Goal: Task Accomplishment & Management: Use online tool/utility

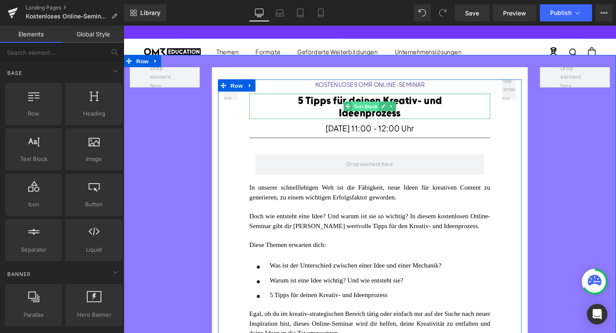
click at [377, 109] on span "Text Block" at bounding box center [378, 111] width 28 height 10
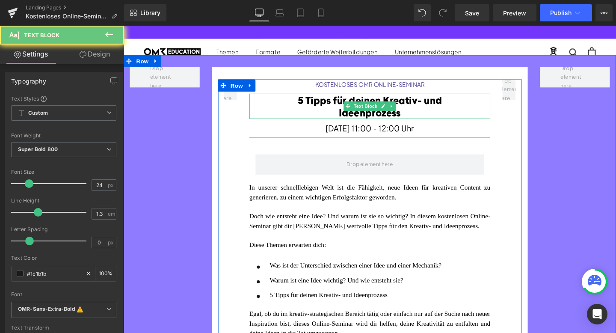
click at [334, 110] on div "5 Tipps für deinen Kreativ- und Ideenprozess" at bounding box center [382, 110] width 210 height 27
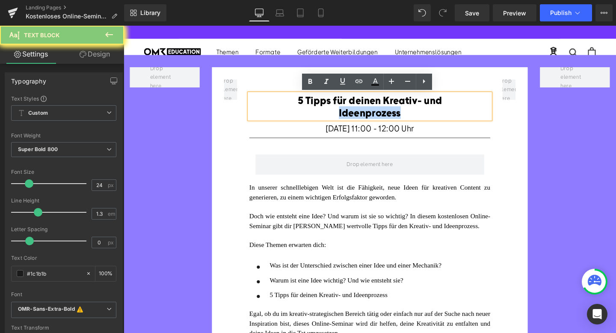
click at [334, 110] on div "5 Tipps für deinen Kreativ- und Ideenprozess" at bounding box center [382, 110] width 210 height 27
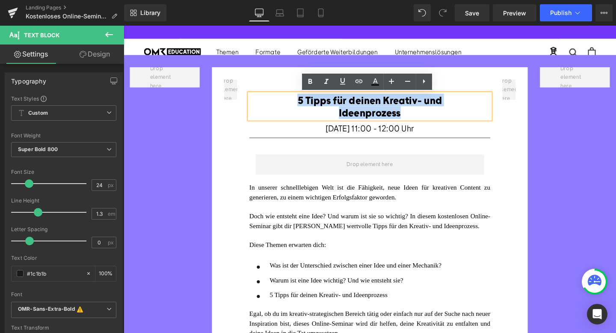
click at [334, 110] on div "5 Tipps für deinen Kreativ- und Ideenprozess" at bounding box center [382, 110] width 210 height 27
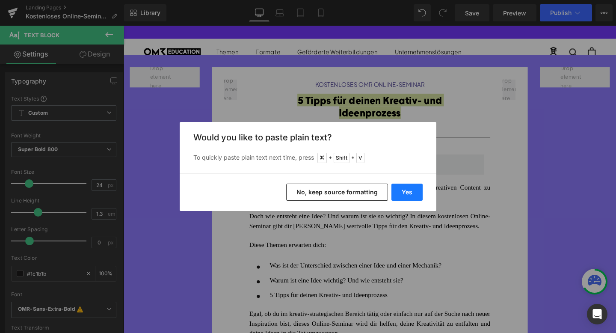
click at [411, 196] on button "Yes" at bounding box center [406, 192] width 31 height 17
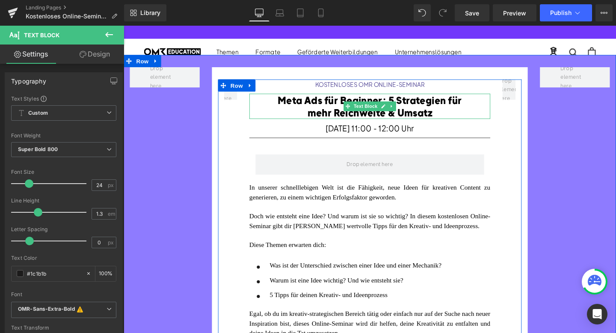
click at [403, 101] on font "Meta Ads für Beginner: 5 Strategien für mehr Reichweite & Umsatz" at bounding box center [382, 110] width 193 height 26
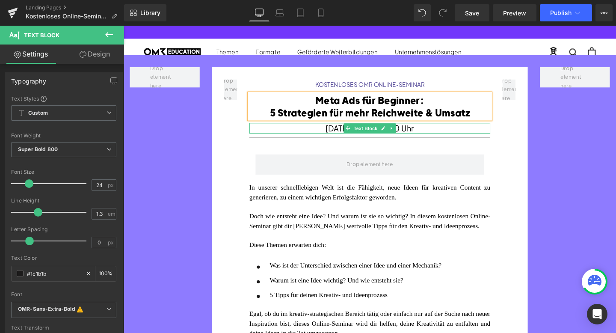
click at [336, 133] on span "[DATE] 11:00 - 12:00 Uhr" at bounding box center [382, 133] width 93 height 11
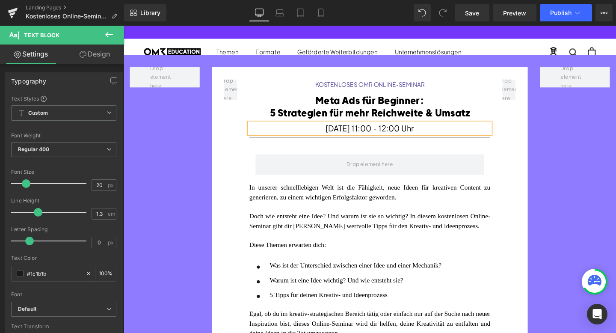
click at [336, 133] on span "[DATE] 11:00 - 12:00 Uhr" at bounding box center [382, 133] width 93 height 11
click at [382, 133] on span "[DATE] 11:00 - 12:00 Uhr" at bounding box center [382, 133] width 93 height 11
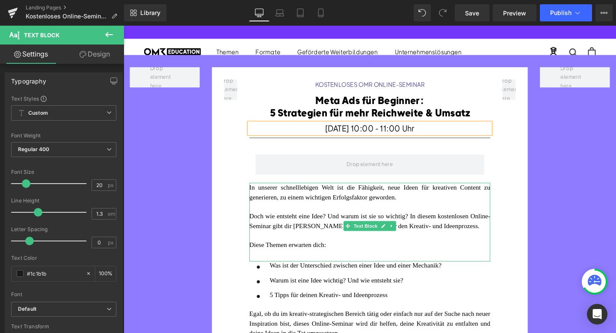
click at [311, 230] on div "Doch wie entsteht eine Idee? Und warum ist sie so wichtig? In diesem kostenlose…" at bounding box center [382, 231] width 253 height 20
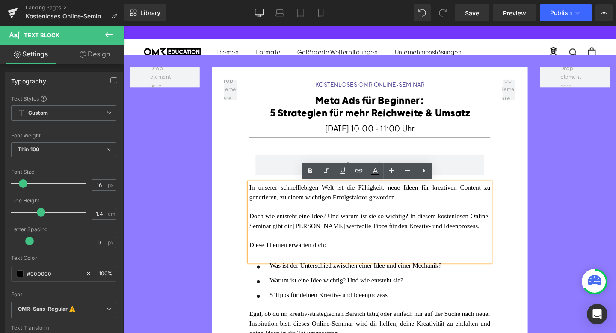
drag, startPoint x: 301, startPoint y: 247, endPoint x: 254, endPoint y: 193, distance: 71.9
click at [256, 193] on div "In unserer schnelllebigen Welt ist die Fähigkeit, neue Ideen für kreativen Cont…" at bounding box center [382, 232] width 253 height 83
click at [304, 241] on div "Doch wie entsteht eine Idee? Und warum ist sie so wichtig? In diesem kostenlose…" at bounding box center [382, 231] width 253 height 20
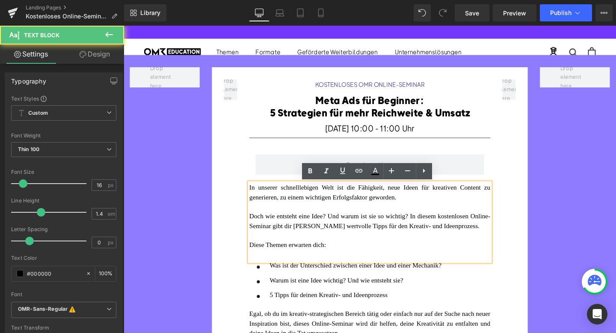
click at [256, 194] on div "In unserer schnelllebigen Welt ist die Fähigkeit, neue Ideen für kreativen Cont…" at bounding box center [382, 232] width 253 height 83
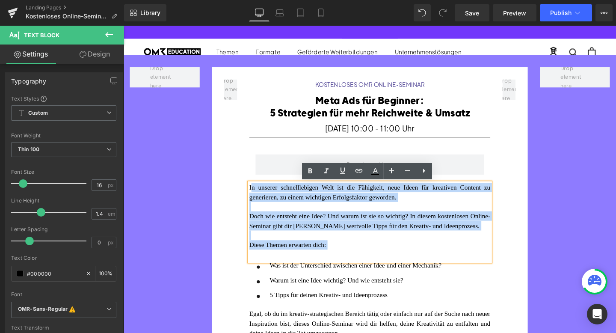
click at [258, 196] on font "In unserer schnelllebigen Welt ist die Fähigkeit, neue Ideen für kreativen Cont…" at bounding box center [382, 200] width 253 height 17
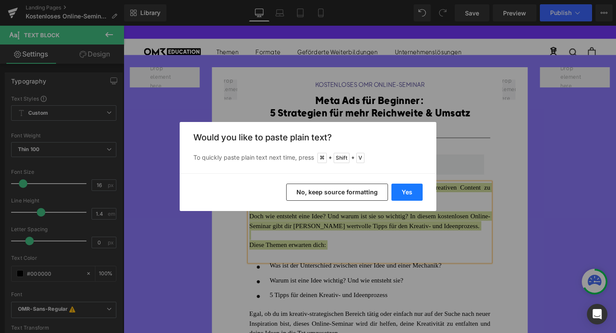
click at [403, 192] on button "Yes" at bounding box center [406, 192] width 31 height 17
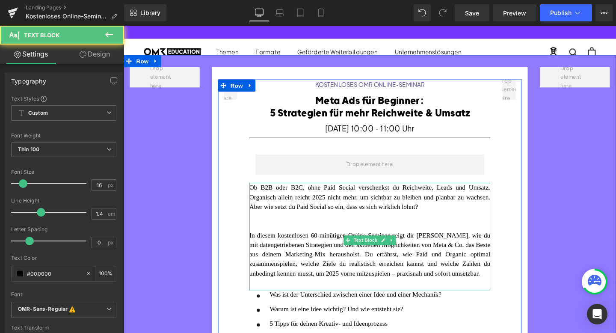
click at [360, 291] on div "In diesem kostenlosen 60-minütigen Online-Seminar zeigt dir [PERSON_NAME], wie …" at bounding box center [382, 266] width 253 height 50
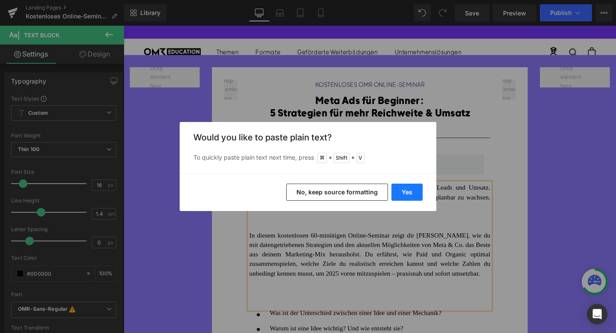
click at [407, 193] on button "Yes" at bounding box center [406, 192] width 31 height 17
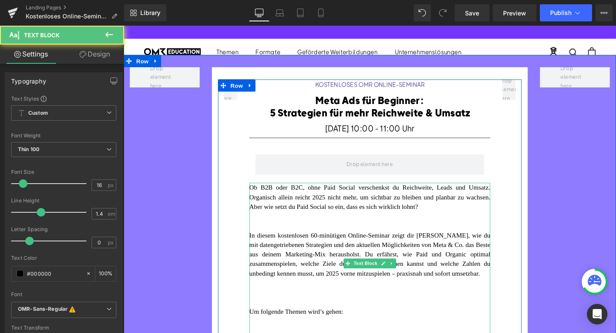
click at [309, 318] on div at bounding box center [382, 316] width 253 height 10
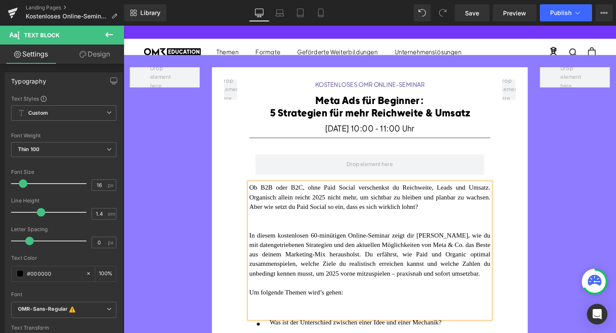
scroll to position [49, 0]
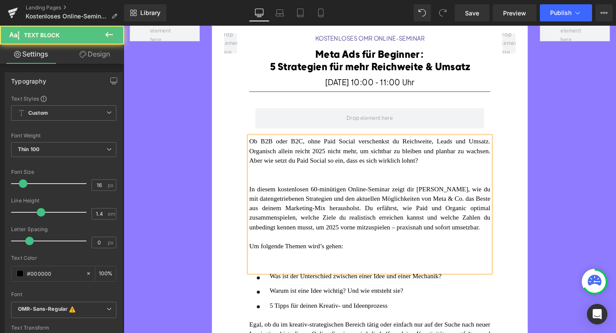
click at [276, 272] on div at bounding box center [382, 267] width 253 height 10
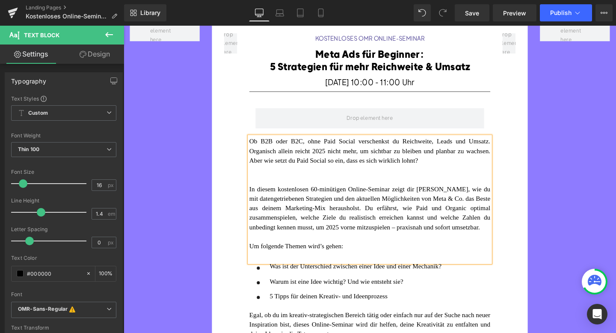
click at [311, 298] on font "Warum ist eine Idee wichtig? Und wie entsteht sie?" at bounding box center [347, 293] width 140 height 7
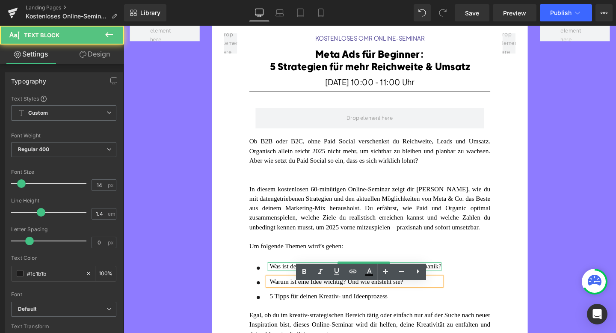
click at [292, 282] on span "Was ist der Unterschied zwischen einer Idee und einer Mechanik?" at bounding box center [367, 278] width 181 height 7
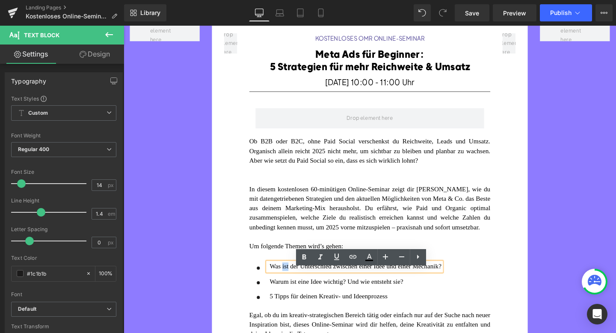
click at [292, 282] on span "Was ist der Unterschied zwischen einer Idee und einer Mechanik?" at bounding box center [367, 278] width 181 height 7
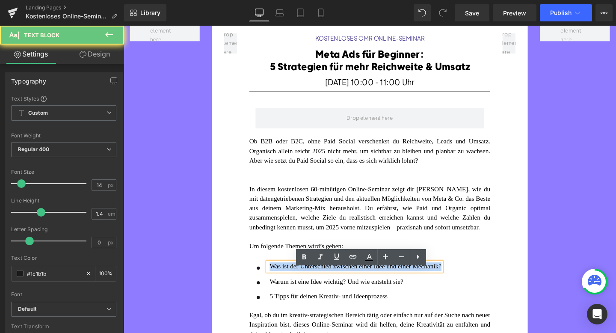
click at [292, 282] on span "Was ist der Unterschied zwischen einer Idee und einer Mechanik?" at bounding box center [367, 278] width 181 height 7
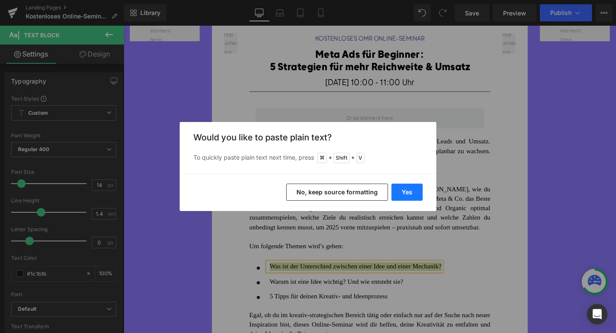
click at [400, 197] on button "Yes" at bounding box center [406, 192] width 31 height 17
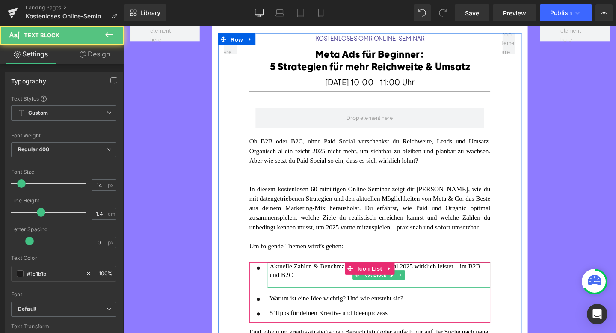
click at [314, 301] on p at bounding box center [393, 296] width 232 height 9
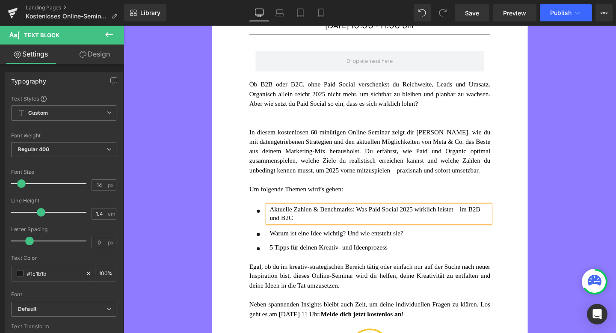
scroll to position [126, 0]
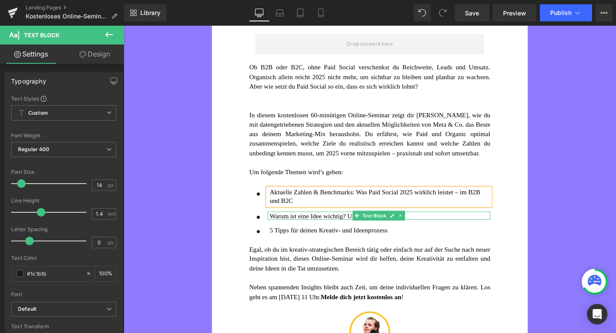
click at [325, 229] on font "Warum ist eine Idee wichtig? Und wie entsteht sie?" at bounding box center [347, 225] width 140 height 7
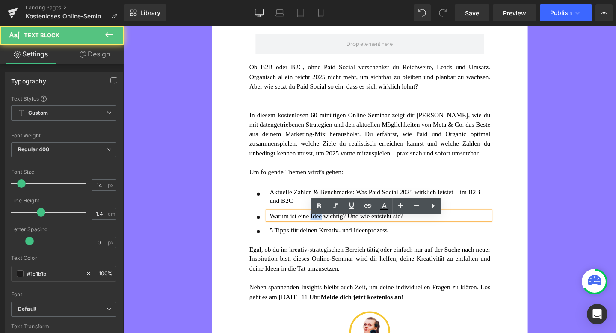
click at [325, 229] on font "Warum ist eine Idee wichtig? Und wie entsteht sie?" at bounding box center [347, 225] width 140 height 7
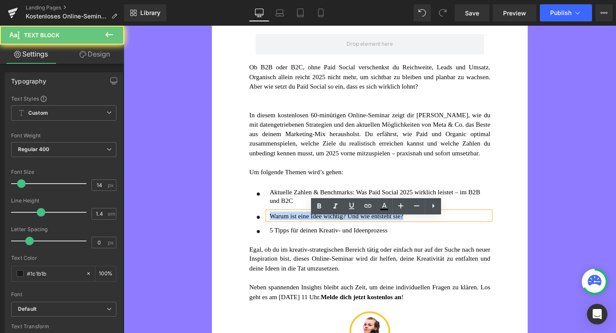
click at [325, 229] on font "Warum ist eine Idee wichtig? Und wie entsteht sie?" at bounding box center [347, 225] width 140 height 7
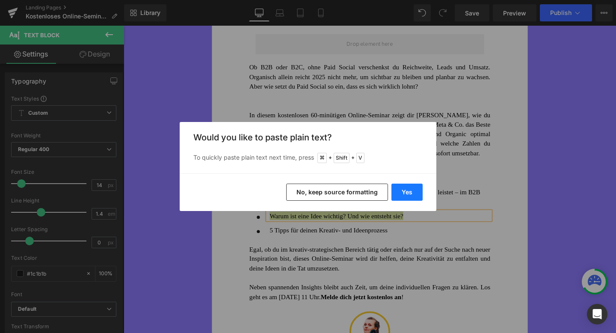
click at [401, 189] on button "Yes" at bounding box center [406, 192] width 31 height 17
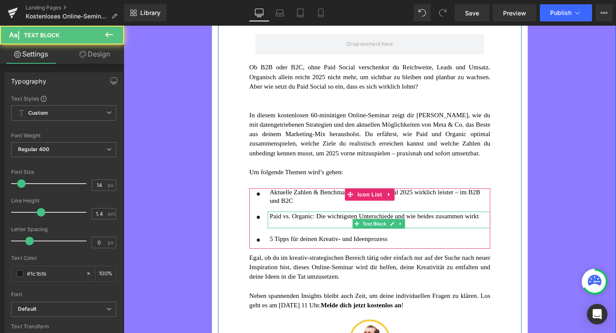
click at [311, 239] on div at bounding box center [393, 234] width 232 height 9
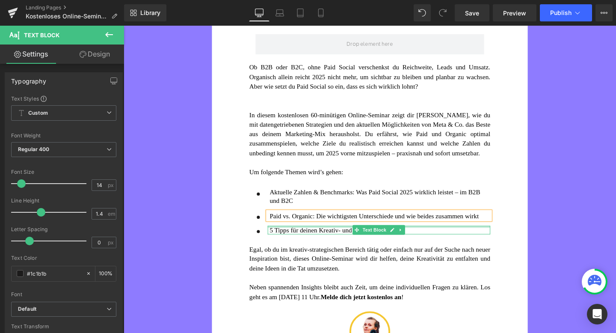
click at [320, 244] on font "5 Tipps für deinen Kreativ- und Ideenprozess" at bounding box center [339, 240] width 124 height 7
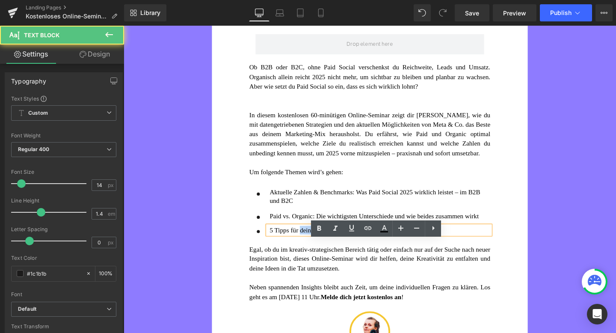
click at [320, 244] on font "5 Tipps für deinen Kreativ- und Ideenprozess" at bounding box center [339, 240] width 124 height 7
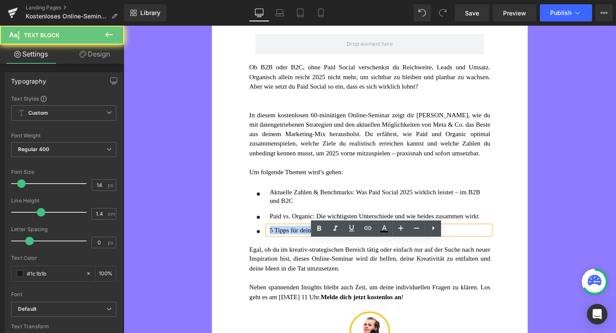
click at [320, 244] on font "5 Tipps für deinen Kreativ- und Ideenprozess" at bounding box center [339, 240] width 124 height 7
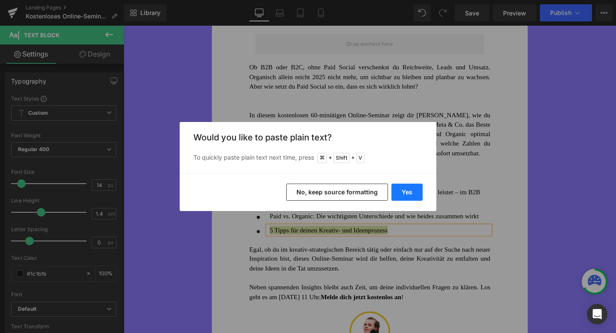
click at [419, 184] on button "Yes" at bounding box center [406, 192] width 31 height 17
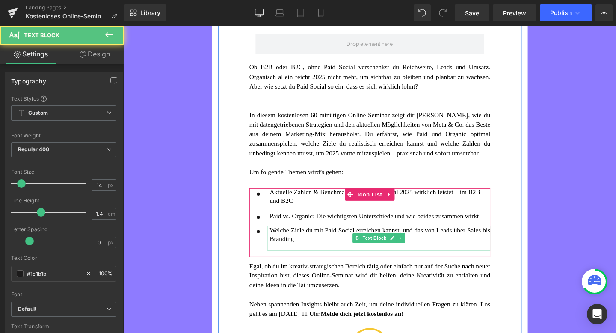
click at [304, 263] on div at bounding box center [393, 258] width 232 height 9
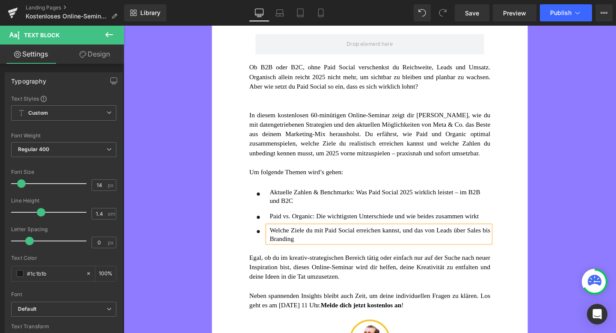
click at [378, 204] on div "KOSTENLOSES OMR ONLINE-SEMINAR Heading Meta Ads für Beginner: 5 Strategien für …" at bounding box center [382, 178] width 266 height 444
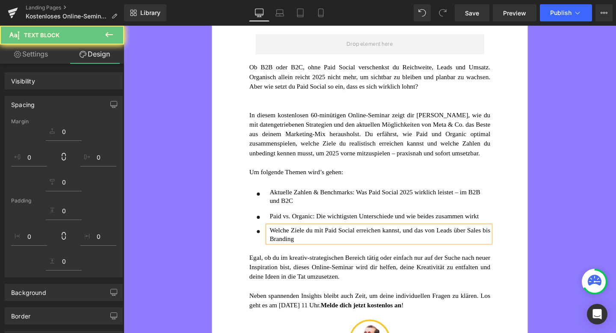
scroll to position [127, 0]
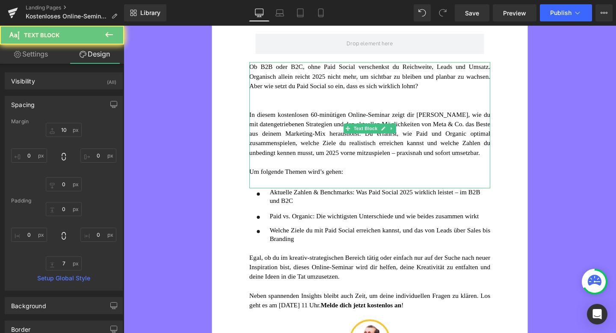
click at [365, 230] on div "Paid vs. Organic: Die wichtigsten Unterschiede und wie beides zusammen wirkt" at bounding box center [393, 225] width 232 height 9
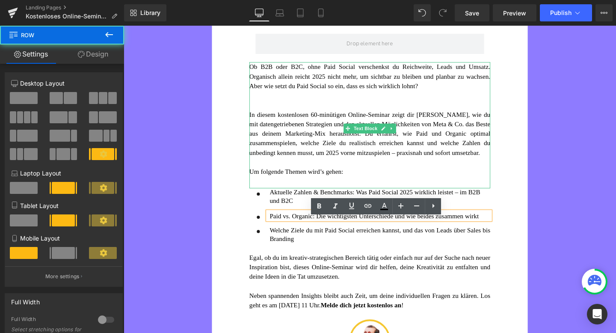
click at [248, 238] on div "KOSTENLOSES OMR ONLINE-SEMINAR Heading Meta Ads für Beginner: 5 Strategien für …" at bounding box center [383, 180] width 320 height 449
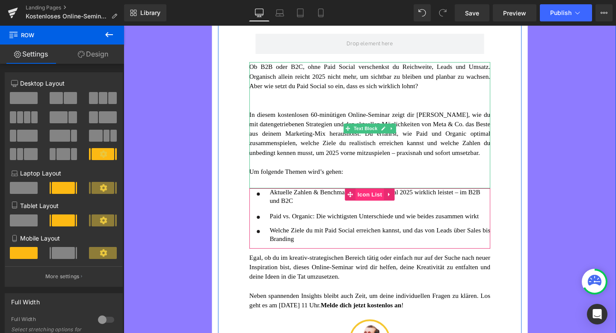
click at [381, 210] on span "Icon List" at bounding box center [382, 203] width 30 height 13
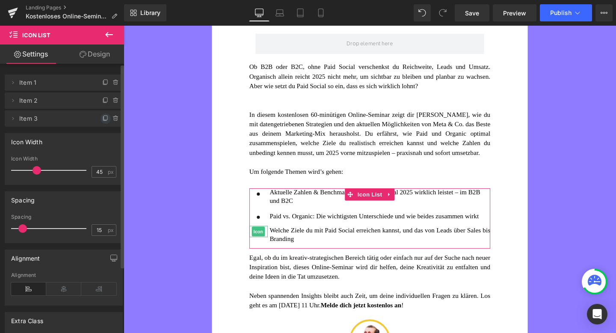
click at [104, 117] on icon at bounding box center [105, 118] width 7 height 7
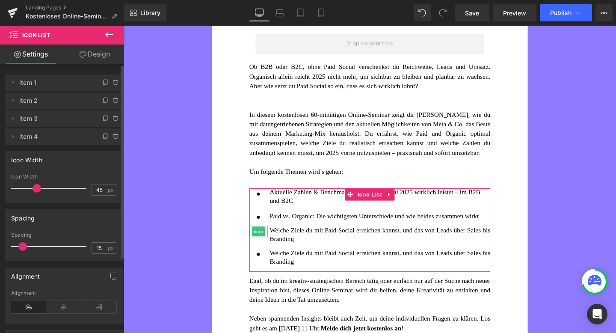
click at [104, 117] on icon at bounding box center [105, 118] width 7 height 7
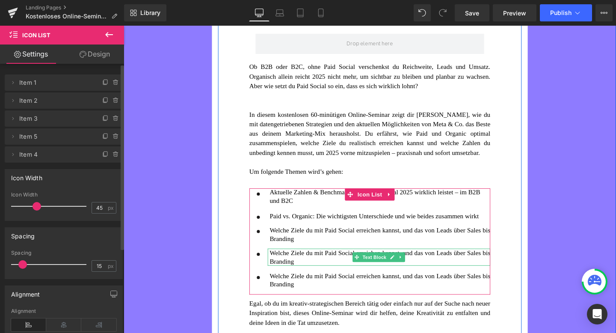
click at [312, 277] on font "Welche Ziele du mit Paid Social erreichen kannst, und das von Leads über Sales …" at bounding box center [393, 269] width 232 height 16
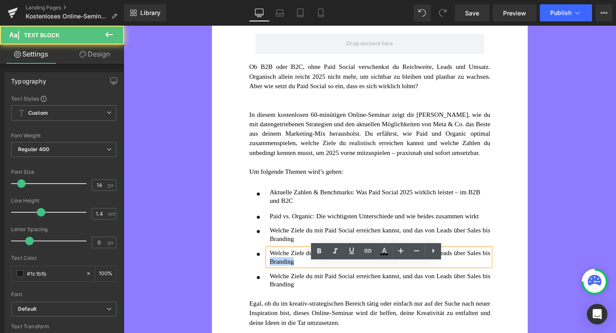
click at [312, 277] on font "Welche Ziele du mit Paid Social erreichen kannst, und das von Leads über Sales …" at bounding box center [393, 269] width 232 height 16
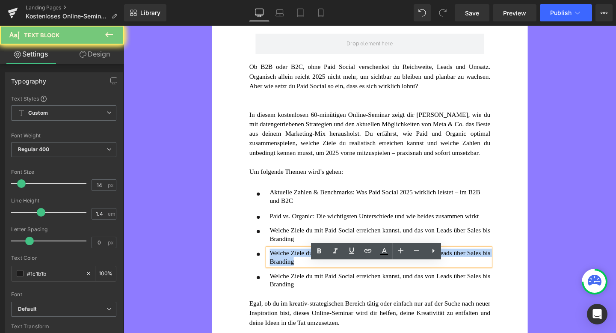
click at [312, 277] on font "Welche Ziele du mit Paid Social erreichen kannst, und das von Leads über Sales …" at bounding box center [393, 269] width 232 height 16
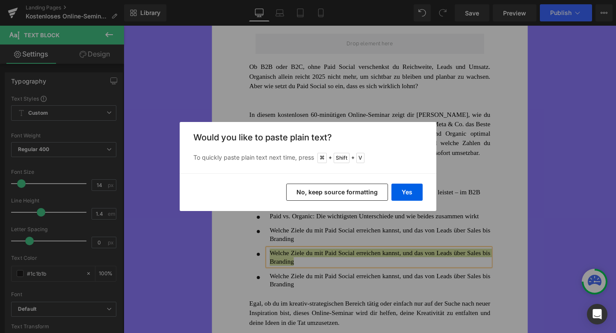
click at [391, 193] on div "Yes No, keep source formatting" at bounding box center [308, 192] width 257 height 38
click at [401, 194] on button "Yes" at bounding box center [406, 192] width 31 height 17
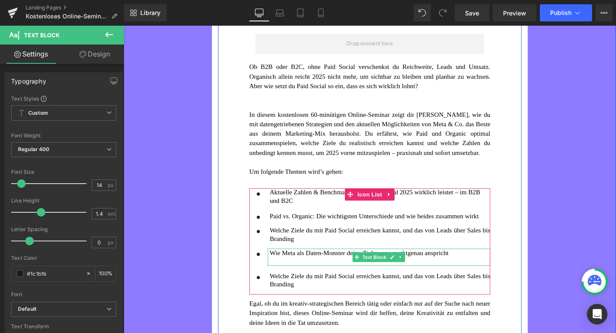
click at [311, 278] on div at bounding box center [393, 273] width 232 height 9
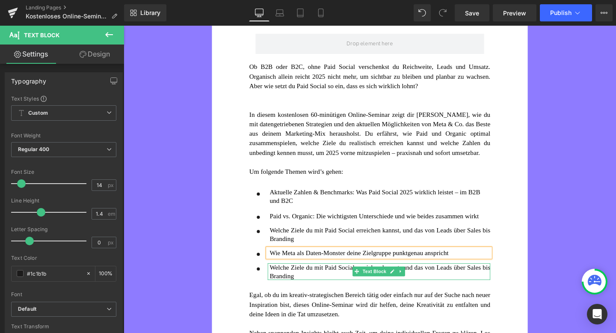
click at [308, 293] on font "Welche Ziele du mit Paid Social erreichen kannst, und das von Leads über Sales …" at bounding box center [393, 284] width 232 height 16
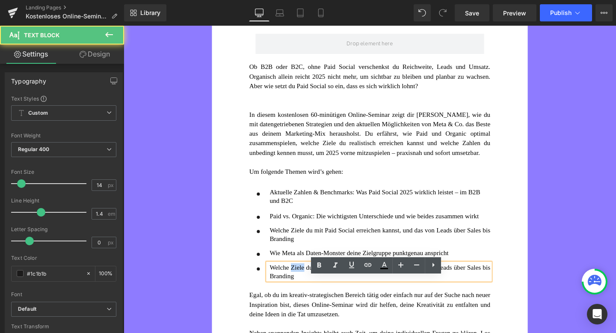
click at [308, 293] on font "Welche Ziele du mit Paid Social erreichen kannst, und das von Leads über Sales …" at bounding box center [393, 284] width 232 height 16
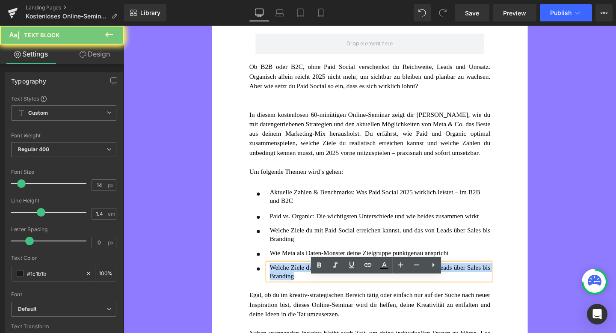
click at [308, 293] on font "Welche Ziele du mit Paid Social erreichen kannst, und das von Leads über Sales …" at bounding box center [393, 284] width 232 height 16
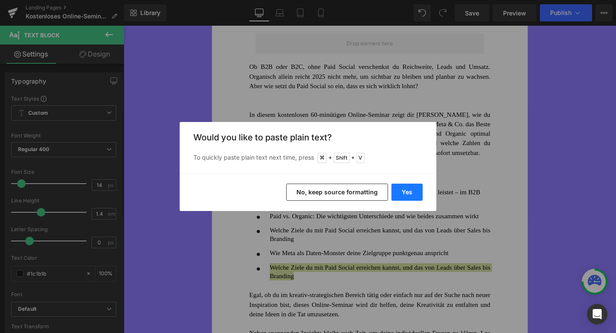
click at [404, 196] on button "Yes" at bounding box center [406, 192] width 31 height 17
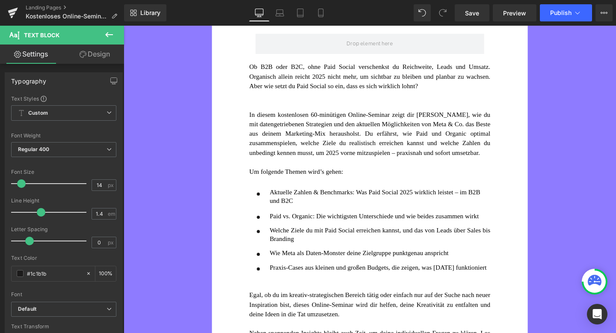
click at [326, 294] on div "Rendering Content" at bounding box center [308, 298] width 53 height 9
click at [331, 284] on div "Praxis-Cases aus kleinen und großen Budgets, die zeigen, was [DATE] funktioniert" at bounding box center [393, 280] width 232 height 9
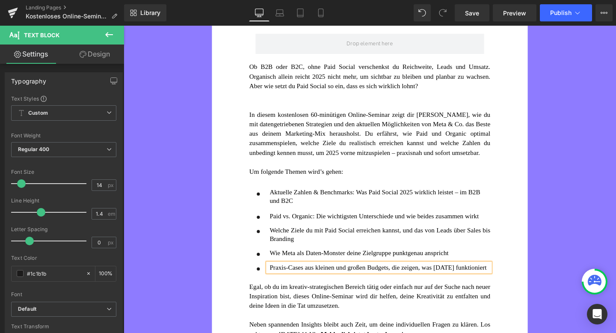
click at [183, 267] on div "KOSTENLOSES OMR ONLINE-SEMINAR Heading Meta Ads für Beginner: 5 Strategien für …" at bounding box center [383, 195] width 518 height 530
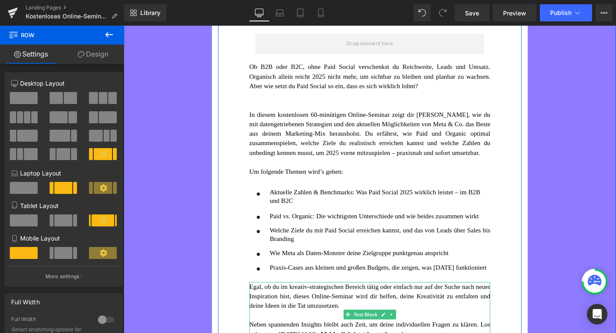
click at [317, 323] on span "Egal, ob du im kreativ-strategischen Bereich tätig oder einfach nur auf der Suc…" at bounding box center [382, 309] width 253 height 27
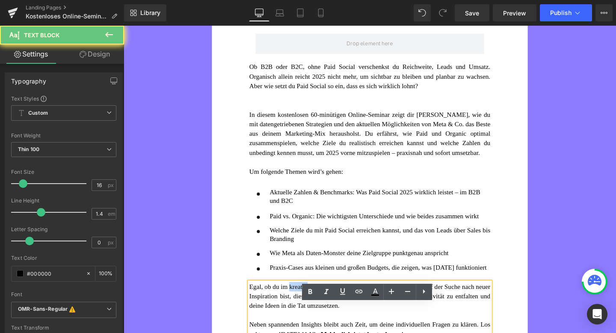
click at [317, 323] on span "Egal, ob du im kreativ-strategischen Bereich tätig oder einfach nur auf der Suc…" at bounding box center [382, 309] width 253 height 27
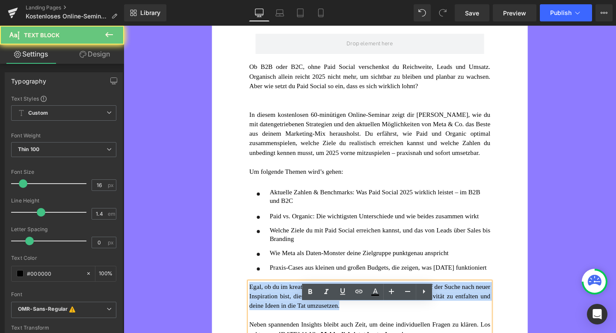
click at [317, 323] on span "Egal, ob du im kreativ-strategischen Bereich tätig oder einfach nur auf der Suc…" at bounding box center [382, 309] width 253 height 27
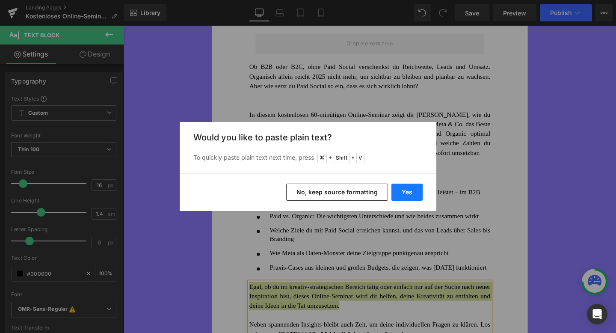
click at [409, 194] on button "Yes" at bounding box center [406, 192] width 31 height 17
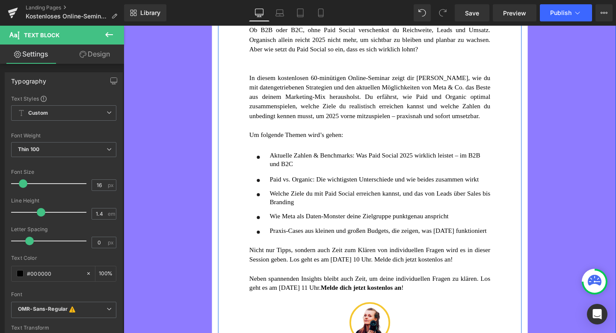
scroll to position [178, 0]
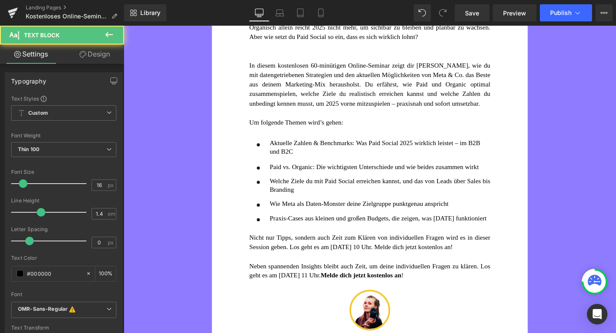
click at [338, 292] on font "Neben spannenden Insights bleibt auch Zeit, um deine individuellen Fragen zu kl…" at bounding box center [382, 283] width 253 height 17
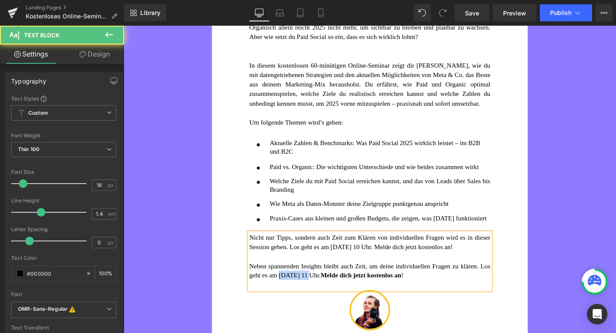
click at [338, 292] on font "Neben spannenden Insights bleibt auch Zeit, um deine individuellen Fragen zu kl…" at bounding box center [382, 283] width 253 height 17
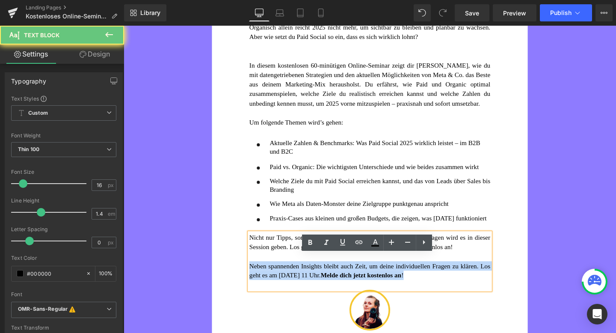
click at [338, 292] on font "Neben spannenden Insights bleibt auch Zeit, um deine individuellen Fragen zu kl…" at bounding box center [382, 283] width 253 height 17
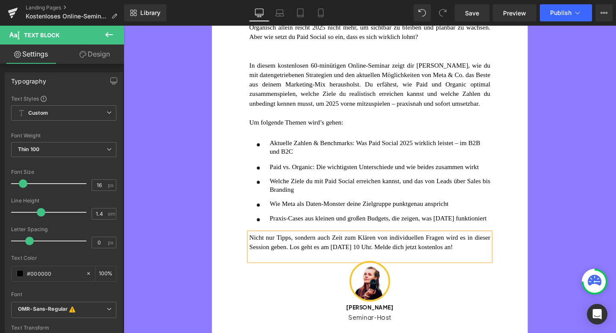
click at [458, 262] on font "Nicht nur Tipps, sondern auch Zeit zum Klären von individuellen Fragen wird es …" at bounding box center [382, 253] width 253 height 17
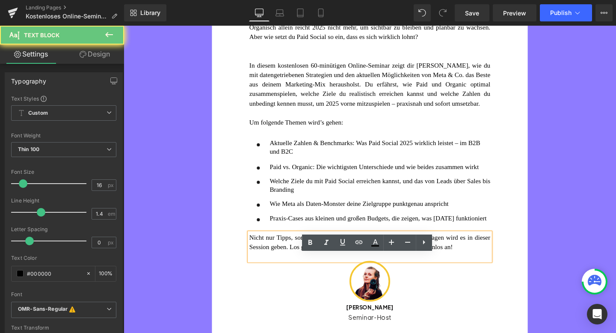
click at [313, 264] on div "Nicht nur Tipps, sondern auch Zeit zum Klären von individuellen Fragen wird es …" at bounding box center [382, 253] width 253 height 20
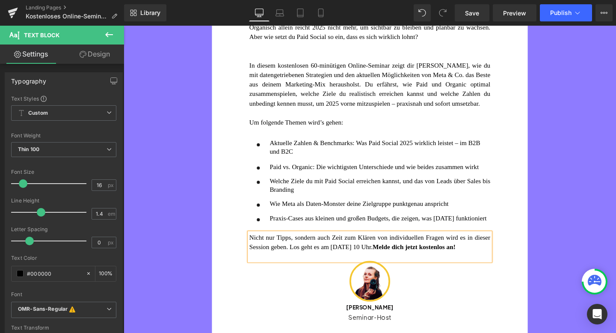
click at [181, 259] on div "KOSTENLOSES OMR ONLINE-SEMINAR Heading Meta Ads für Beginner: 5 Strategien für …" at bounding box center [383, 123] width 518 height 490
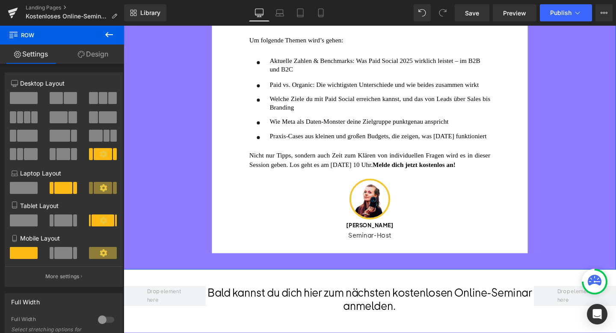
scroll to position [266, 0]
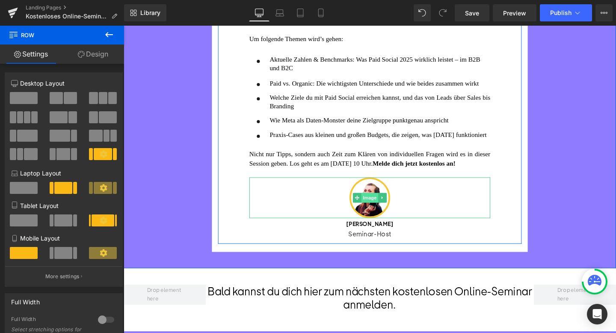
click at [383, 212] on span "Image" at bounding box center [382, 206] width 18 height 10
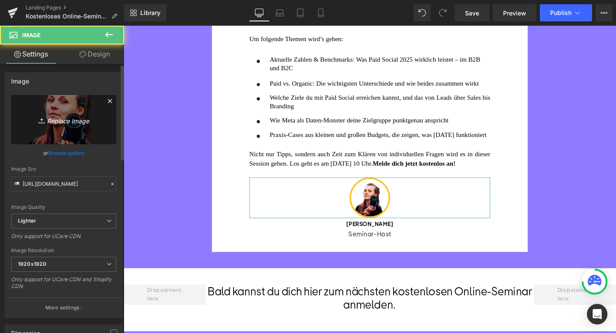
click at [73, 126] on link "Replace Image" at bounding box center [63, 119] width 105 height 49
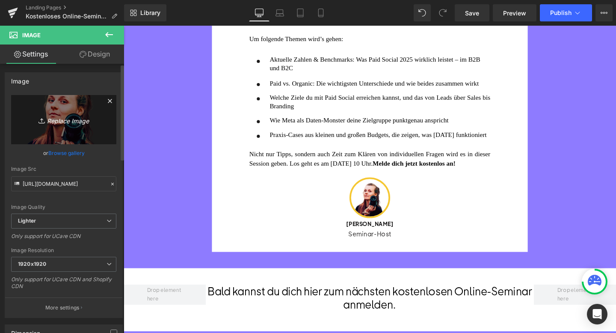
type input "C:\fakepath\Speaker-in (12).png"
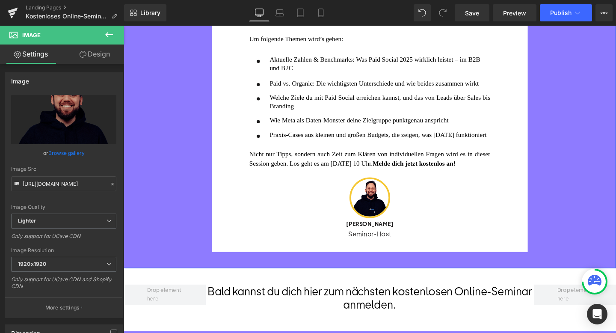
type input "[URL][DOMAIN_NAME]"
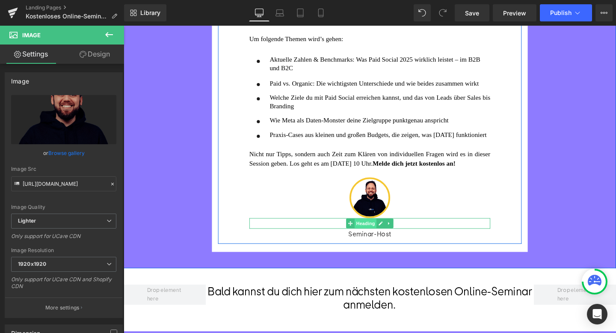
click at [376, 239] on span "Heading" at bounding box center [378, 233] width 23 height 10
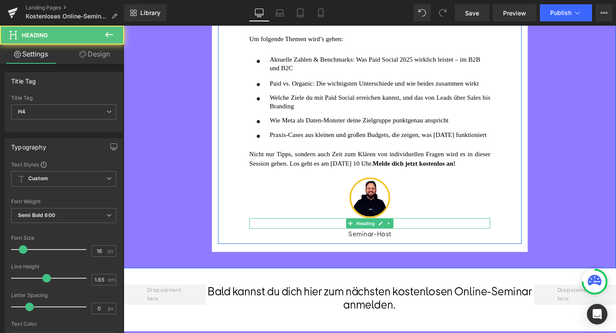
click at [421, 239] on h4 "[PERSON_NAME]" at bounding box center [382, 233] width 253 height 11
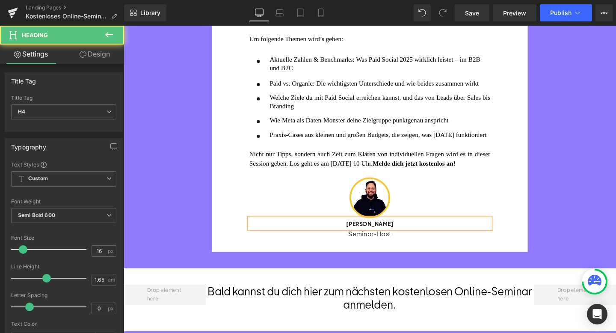
click at [421, 239] on h4 "[PERSON_NAME]" at bounding box center [382, 233] width 253 height 11
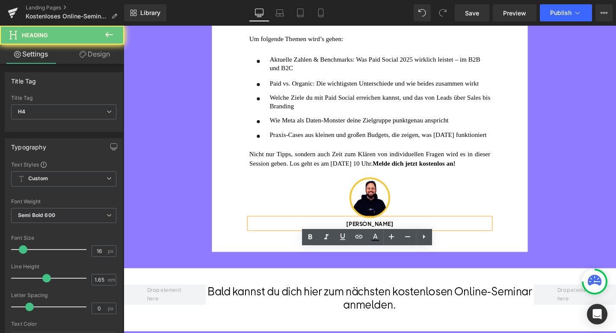
click at [421, 239] on h4 "[PERSON_NAME]" at bounding box center [382, 233] width 253 height 11
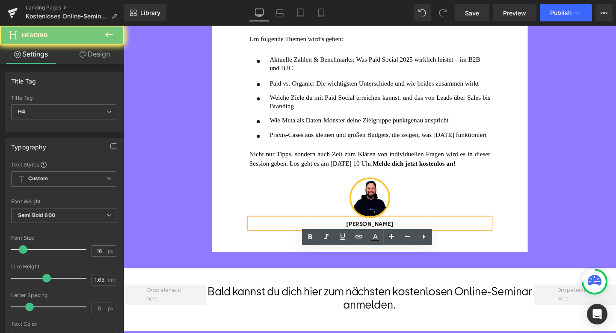
paste div
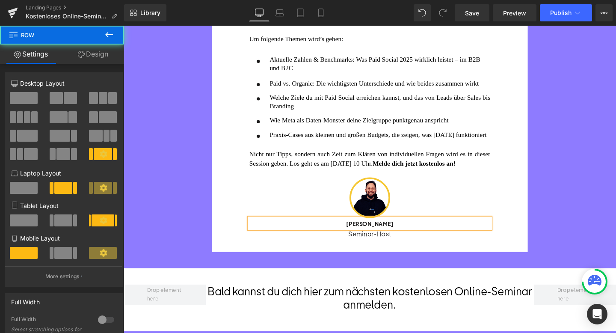
click at [559, 207] on div "KOSTENLOSES OMR ONLINE-SEMINAR Heading Meta Ads für Beginner: 5 Strategien für …" at bounding box center [383, 35] width 518 height 490
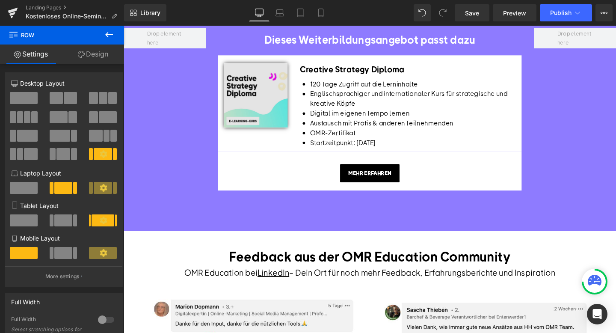
scroll to position [575, 0]
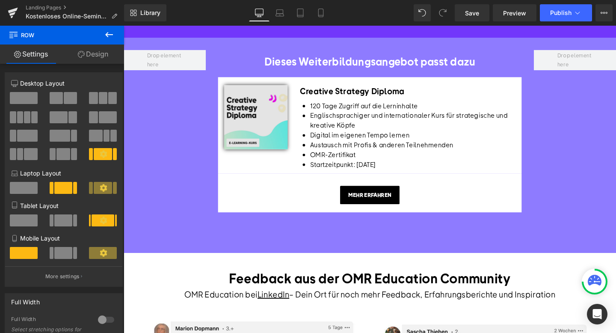
click at [292, 215] on div "Mehr erfahren Button Row" at bounding box center [383, 201] width 320 height 41
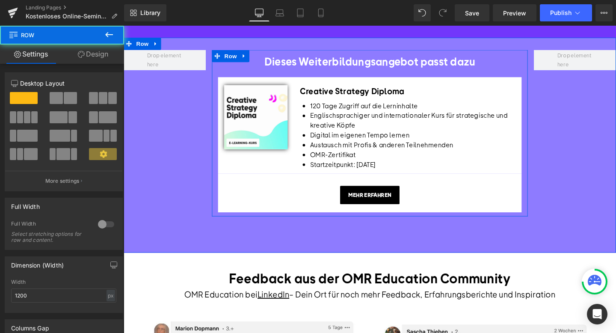
click at [269, 127] on span "Image" at bounding box center [263, 121] width 18 height 10
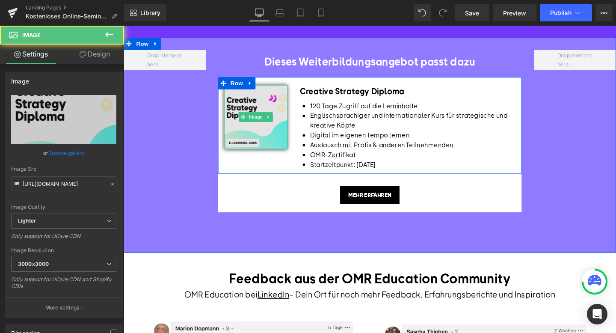
click at [259, 155] on img at bounding box center [262, 121] width 67 height 67
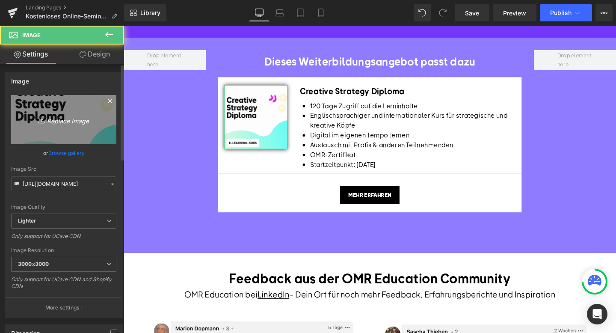
click at [58, 114] on icon "Replace Image" at bounding box center [64, 119] width 68 height 11
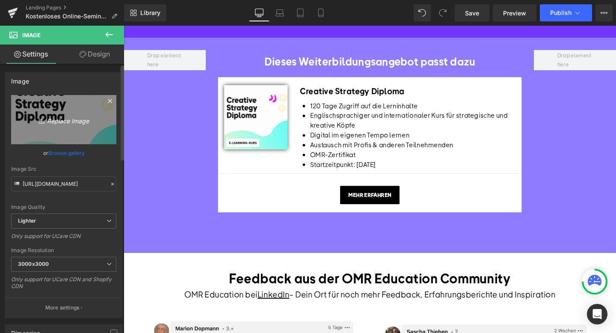
type input "C:\fakepath\Academy Kachel (8).png"
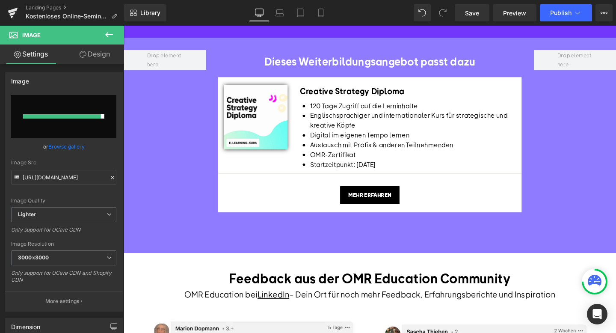
type input "[URL][DOMAIN_NAME]"
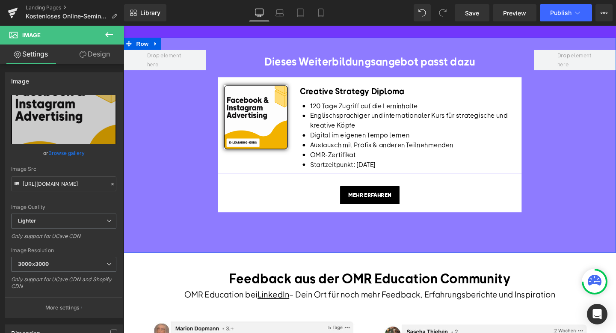
click at [595, 225] on div "Dieses Weiterbildungsangebot passt dazu Heading Image Creative Strategy Diploma…" at bounding box center [383, 151] width 518 height 226
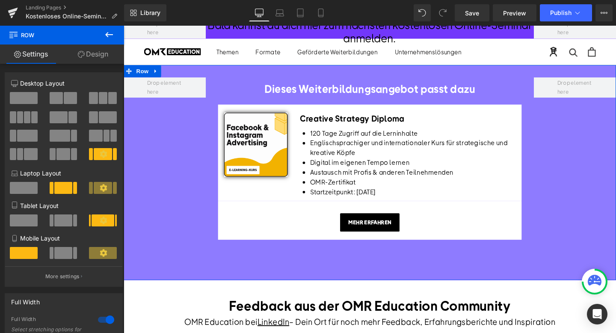
scroll to position [545, 0]
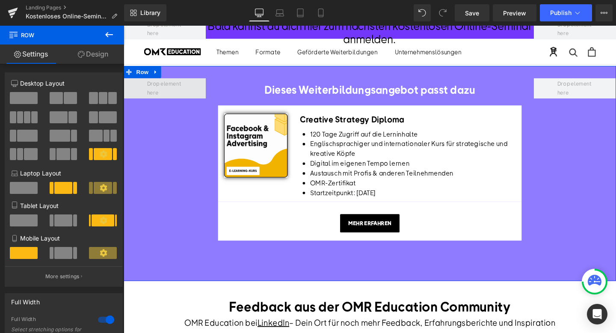
click at [182, 103] on span at bounding box center [166, 91] width 43 height 23
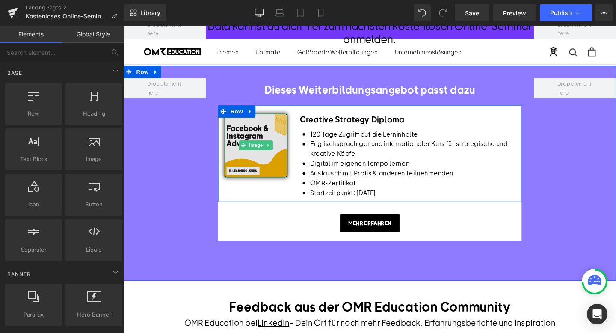
scroll to position [533, 0]
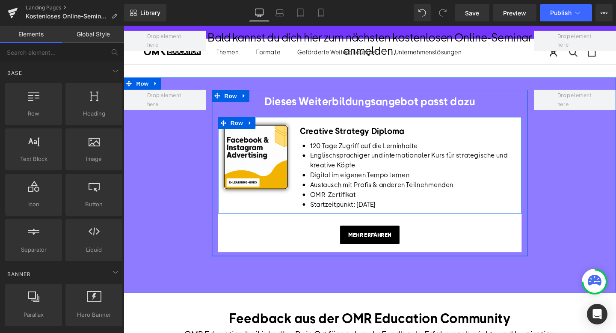
click at [362, 142] on h1 "Creative Strategy Diploma" at bounding box center [422, 136] width 227 height 12
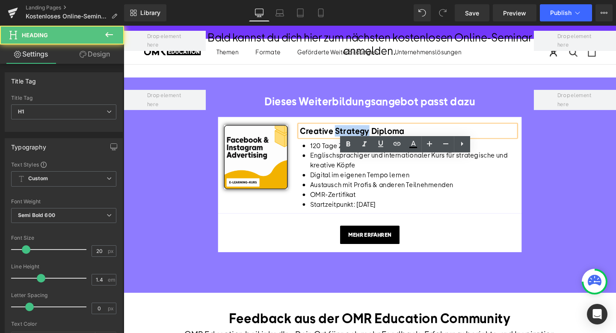
click at [362, 142] on h1 "Creative Strategy Diploma" at bounding box center [422, 136] width 227 height 12
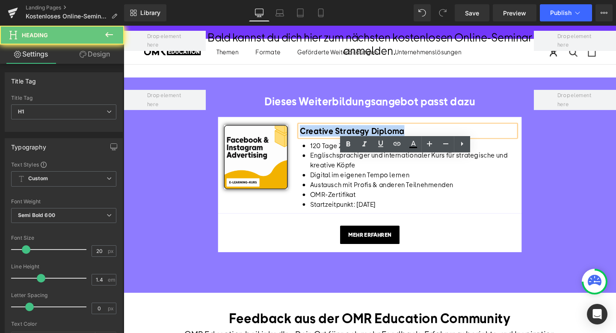
click at [362, 142] on h1 "Creative Strategy Diploma" at bounding box center [422, 136] width 227 height 12
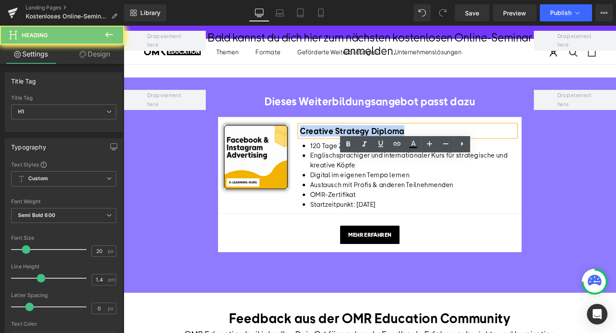
paste div
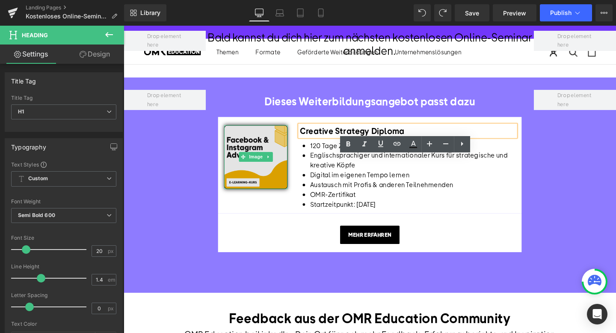
click at [261, 184] on img at bounding box center [262, 163] width 67 height 67
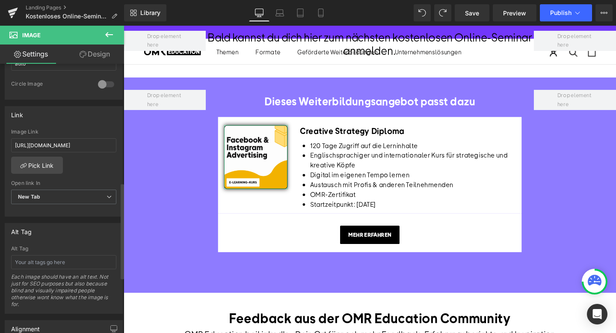
scroll to position [329, 0]
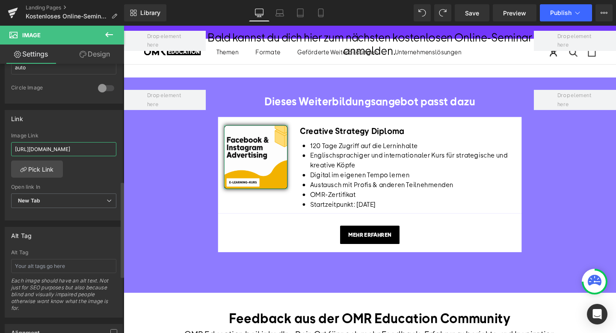
click at [54, 147] on input "[URL][DOMAIN_NAME]" at bounding box center [63, 149] width 105 height 14
type input "[URL][DOMAIN_NAME]"
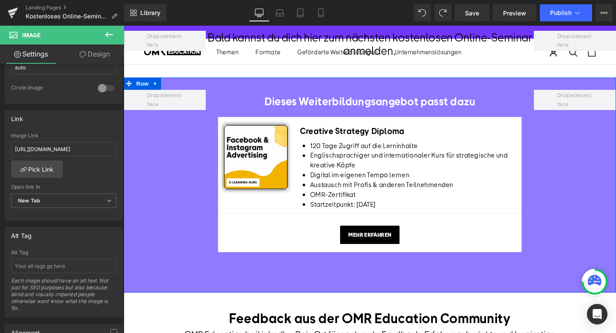
click at [379, 255] on div "Mehr erfahren Button" at bounding box center [382, 245] width 307 height 19
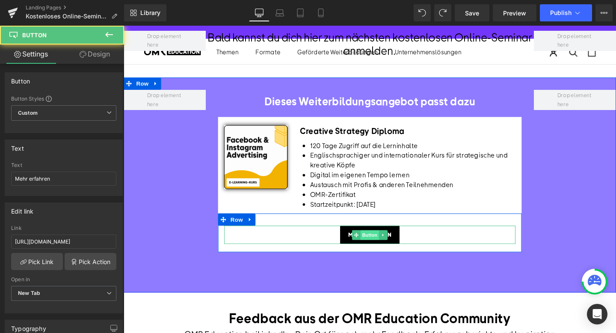
click at [379, 251] on span "Button" at bounding box center [383, 245] width 20 height 10
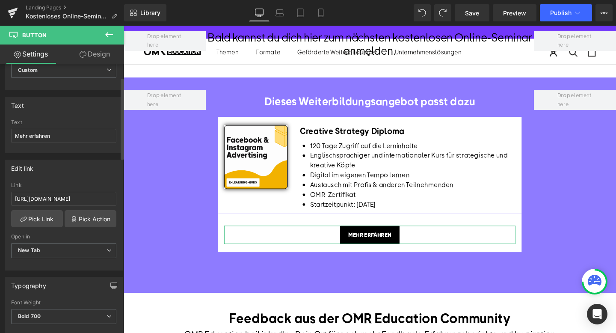
scroll to position [46, 0]
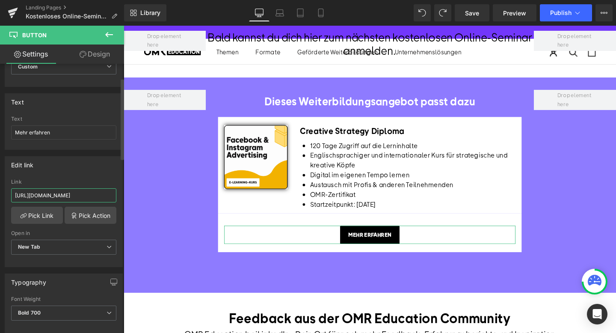
click at [45, 192] on input "[URL][DOMAIN_NAME]" at bounding box center [63, 195] width 105 height 14
type input "[URL][DOMAIN_NAME]"
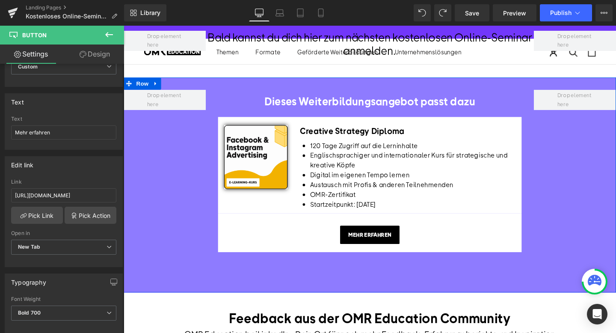
click at [218, 264] on div "Dieses Weiterbildungsangebot passt dazu Heading Image Creative Strategy Diploma…" at bounding box center [382, 178] width 332 height 171
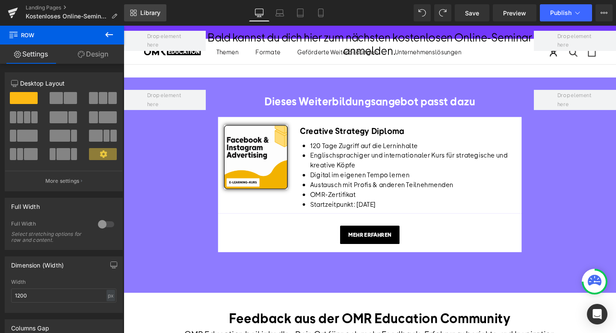
click at [152, 15] on span "Library" at bounding box center [150, 13] width 20 height 8
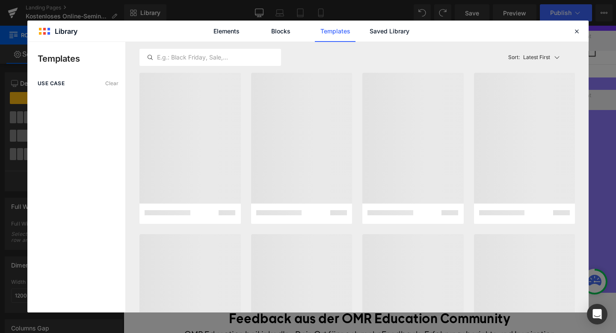
click at [364, 30] on div "Elements Blocks Templates Saved Library" at bounding box center [307, 31] width 217 height 21
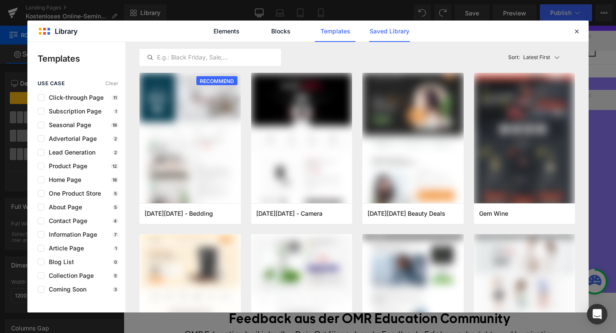
click at [376, 33] on link "Saved Library" at bounding box center [389, 31] width 41 height 21
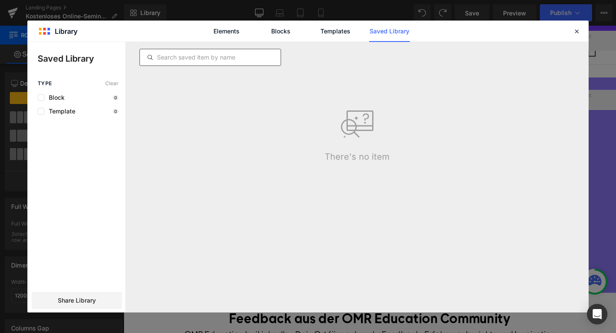
click at [219, 59] on input "text" at bounding box center [210, 57] width 141 height 10
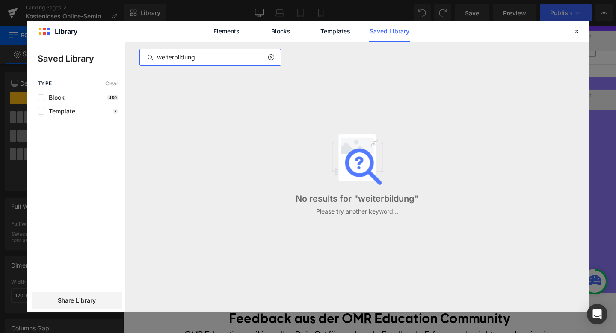
type input "weiterbildung"
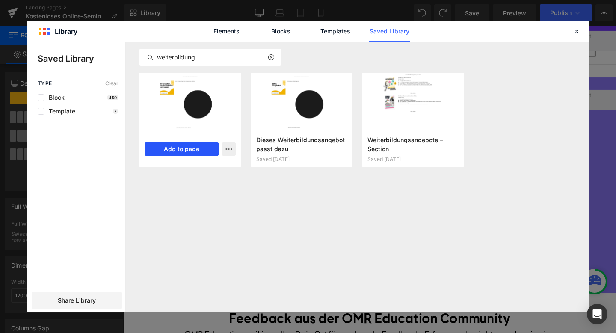
click at [193, 151] on button "Add to page" at bounding box center [182, 149] width 74 height 14
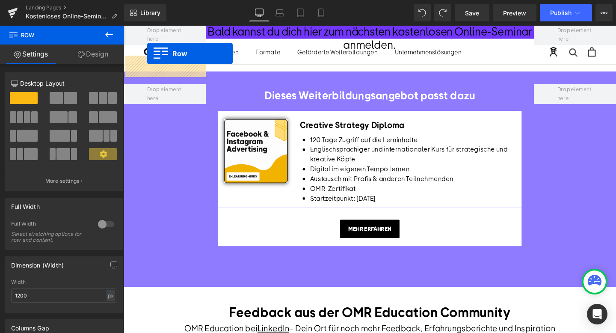
scroll to position [530, 0]
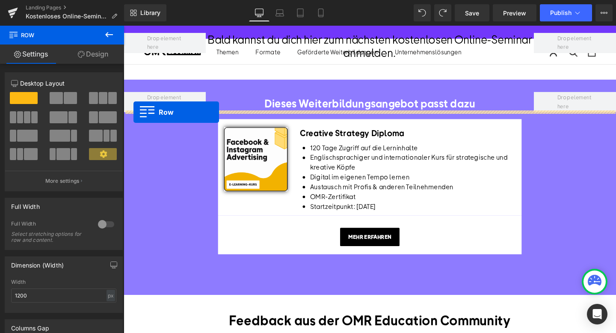
drag, startPoint x: 131, startPoint y: 130, endPoint x: 134, endPoint y: 116, distance: 14.4
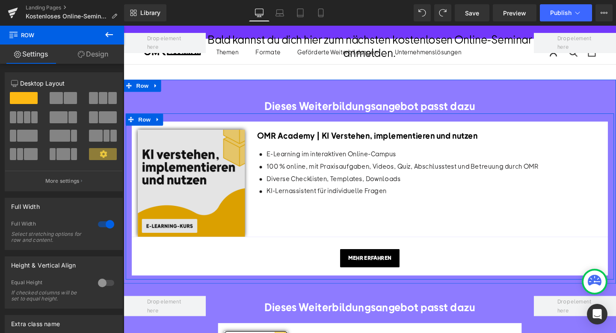
click at [196, 217] on img at bounding box center [195, 191] width 113 height 113
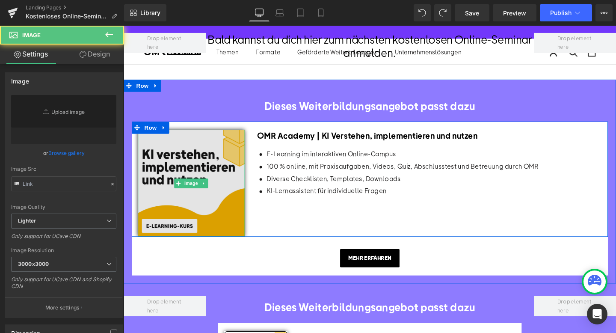
type input "[URL][DOMAIN_NAME]"
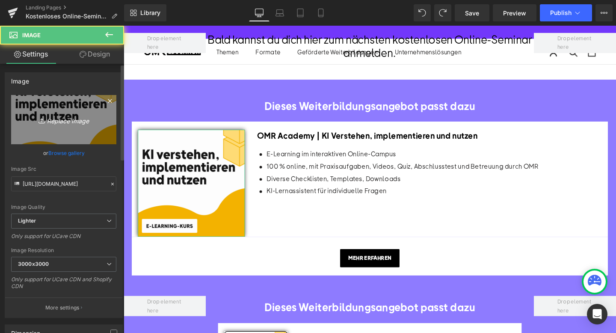
click at [72, 138] on link "Replace Image" at bounding box center [63, 119] width 105 height 49
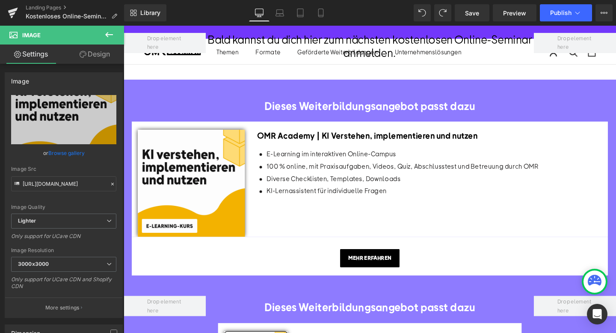
type input "C:\fakepath\Academy Kachel (8).png"
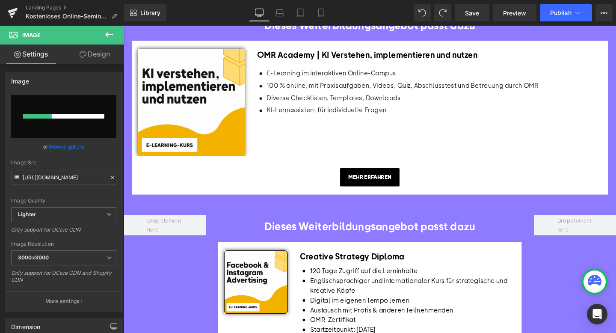
scroll to position [622, 0]
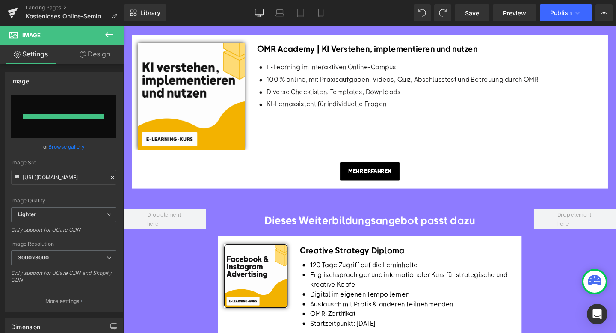
type input "[URL][DOMAIN_NAME]"
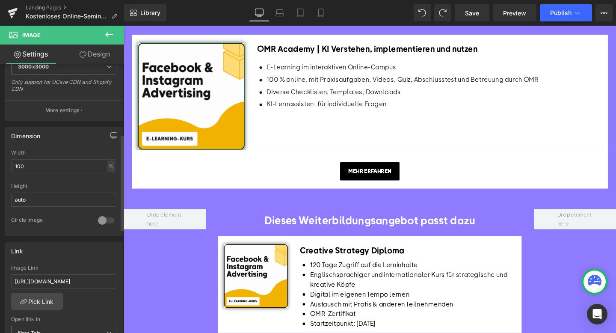
scroll to position [198, 0]
click at [52, 278] on input "[URL][DOMAIN_NAME]" at bounding box center [63, 281] width 105 height 14
paste input "facebook-instagram-ads"
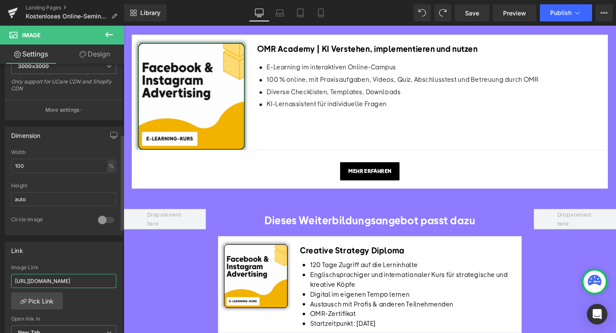
type input "[URL][DOMAIN_NAME]"
click at [124, 26] on div at bounding box center [124, 26] width 0 height 0
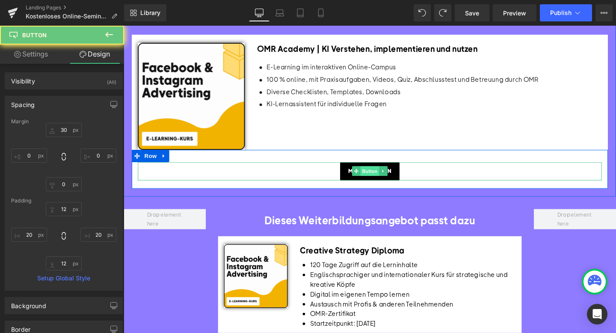
click at [381, 184] on span "Button" at bounding box center [383, 178] width 20 height 10
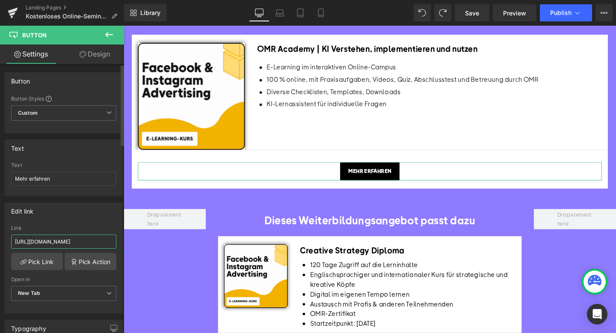
click at [58, 245] on input "[URL][DOMAIN_NAME]" at bounding box center [63, 241] width 105 height 14
paste input "facebook-instagram-ads"
type input "[URL][DOMAIN_NAME]"
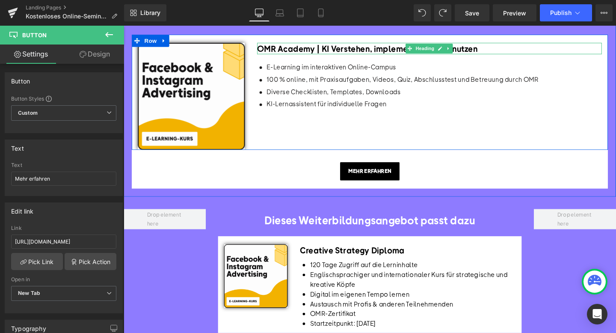
click at [314, 55] on span "OMR Academy | KI Verstehen, implementieren und nutzen" at bounding box center [380, 49] width 232 height 11
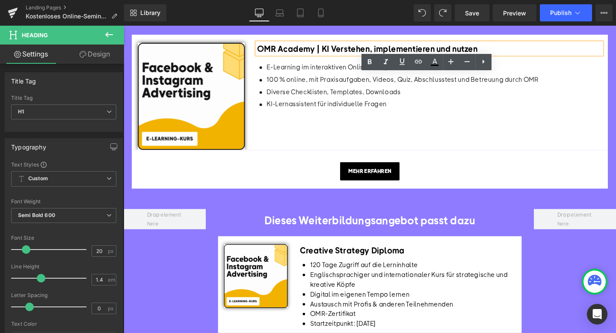
click at [328, 55] on span "OMR Academy | KI Verstehen, implementieren und nutzen" at bounding box center [380, 49] width 232 height 11
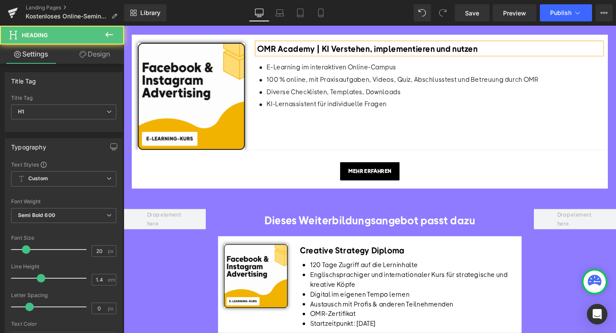
click at [490, 55] on span "OMR Academy | KI Verstehen, implementieren und nutzen" at bounding box center [380, 49] width 232 height 11
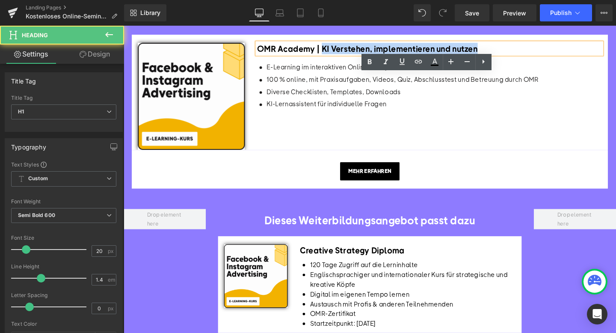
paste div
drag, startPoint x: 330, startPoint y: 81, endPoint x: 499, endPoint y: 83, distance: 169.0
click at [500, 56] on h1 "OMR Academy | KI Verstehen, implementieren und nutzen" at bounding box center [445, 50] width 363 height 12
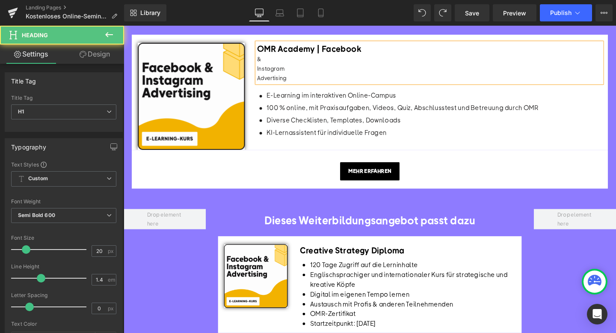
click at [384, 56] on h1 "OMR Academy | Facebook" at bounding box center [445, 50] width 363 height 12
drag, startPoint x: 317, startPoint y: 113, endPoint x: 253, endPoint y: 95, distance: 66.5
click at [253, 95] on div "Image OMR Academy | Facebook & Instagram Advertising & Instagram Advertising He…" at bounding box center [382, 95] width 501 height 121
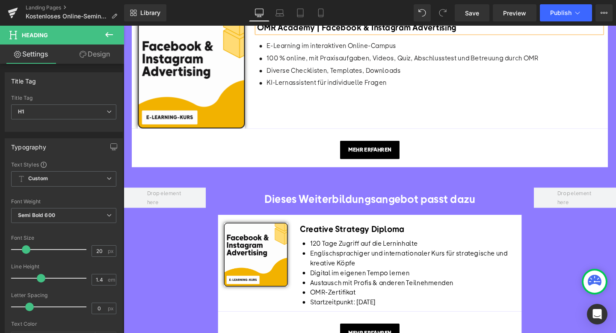
scroll to position [647, 0]
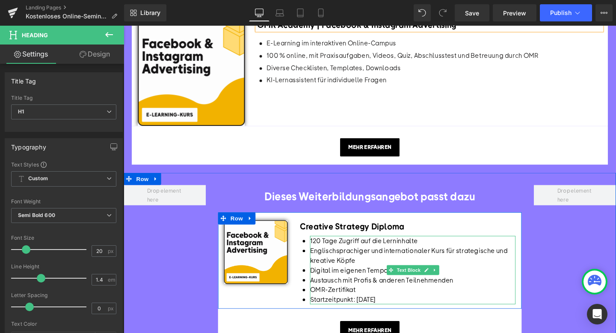
click at [368, 287] on span "Digital im eigenen Tempo lernen" at bounding box center [372, 282] width 104 height 9
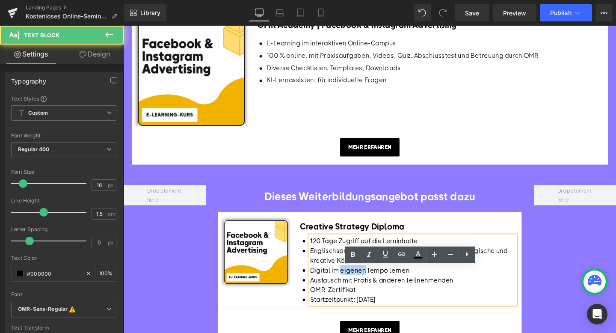
click at [368, 287] on span "Digital im eigenen Tempo lernen" at bounding box center [372, 282] width 104 height 9
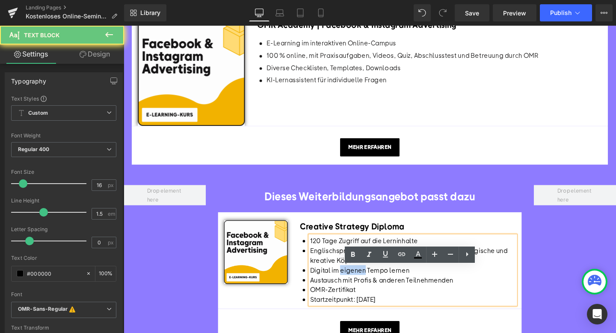
click at [368, 287] on span "Digital im eigenen Tempo lernen" at bounding box center [372, 282] width 104 height 9
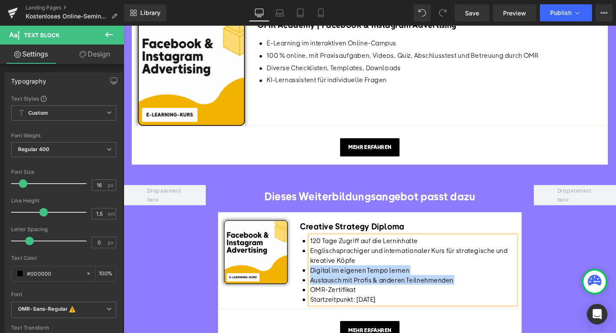
scroll to position [649, 0]
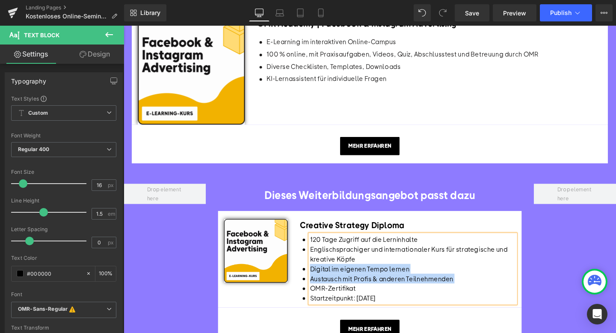
copy ul "Digital im eigenen Tempo lernen Austausch mit Profis & anderen Teilnehmenden OM…"
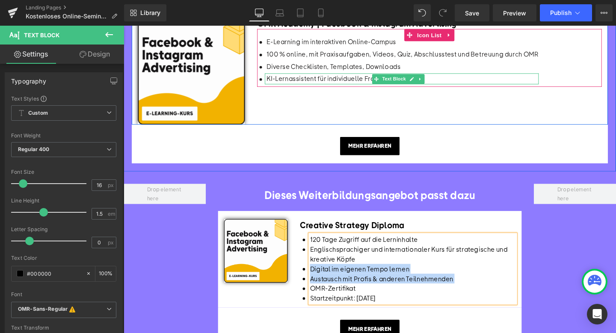
click at [334, 87] on p "KI-Lernassistent für individuelle Fragen" at bounding box center [417, 81] width 286 height 11
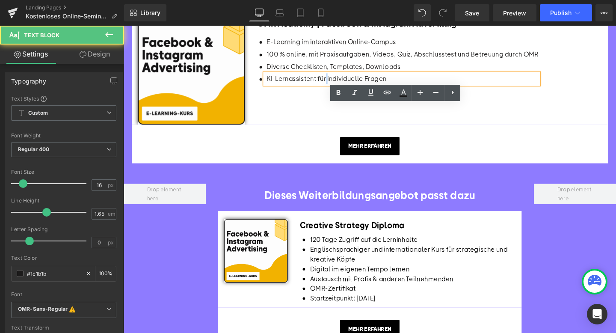
click at [334, 87] on p "KI-Lernassistent für individuelle Fragen" at bounding box center [417, 81] width 286 height 11
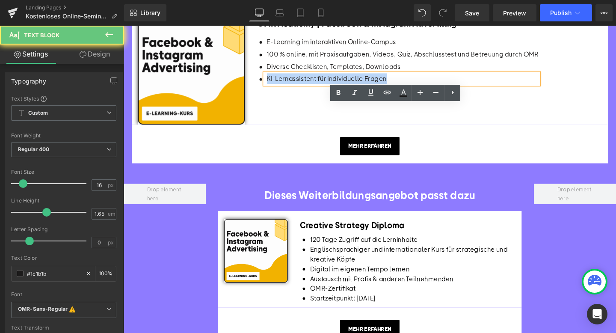
click at [334, 87] on p "KI-Lernassistent für individuelle Fragen" at bounding box center [417, 81] width 286 height 11
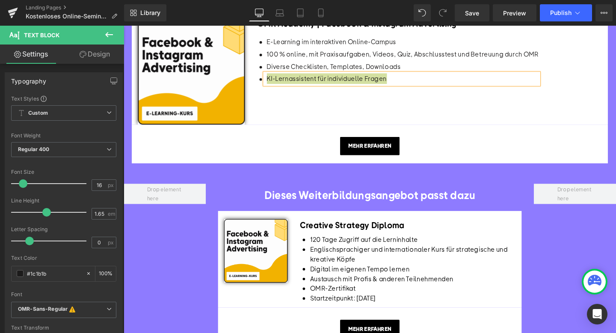
click at [326, 299] on div "Rendering Content" at bounding box center [308, 298] width 53 height 9
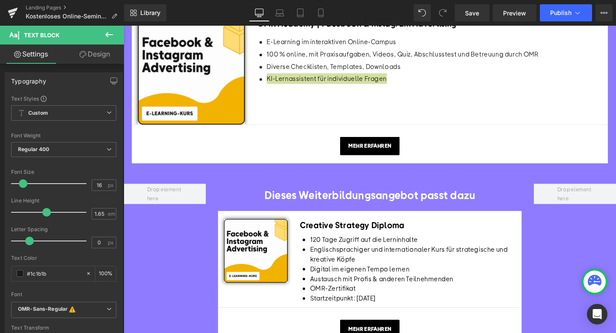
click at [326, 299] on div "Rendering Content" at bounding box center [308, 298] width 53 height 9
click at [361, 285] on span "Digital im eigenen Tempo lernen" at bounding box center [372, 280] width 104 height 9
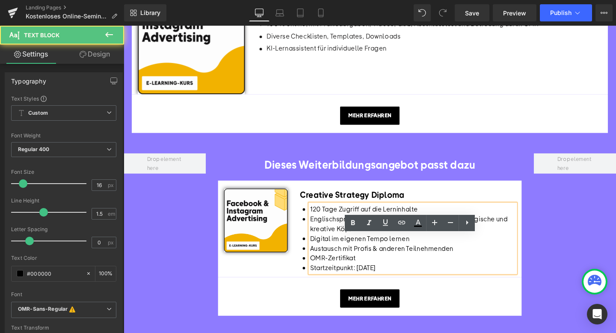
scroll to position [681, 0]
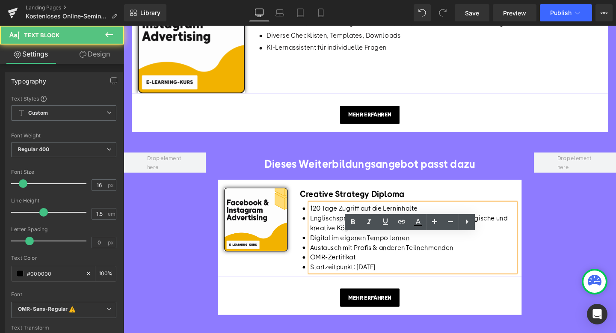
click at [353, 252] on span "Digital im eigenen Tempo lernen" at bounding box center [372, 247] width 104 height 9
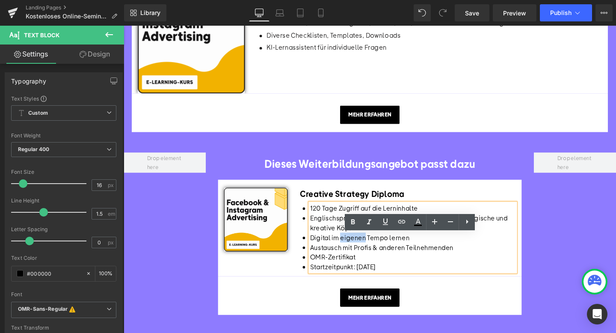
click at [353, 252] on span "Digital im eigenen Tempo lernen" at bounding box center [372, 247] width 104 height 9
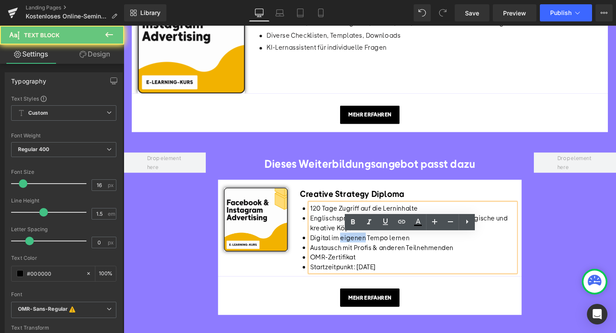
click at [353, 252] on span "Digital im eigenen Tempo lernen" at bounding box center [372, 247] width 104 height 9
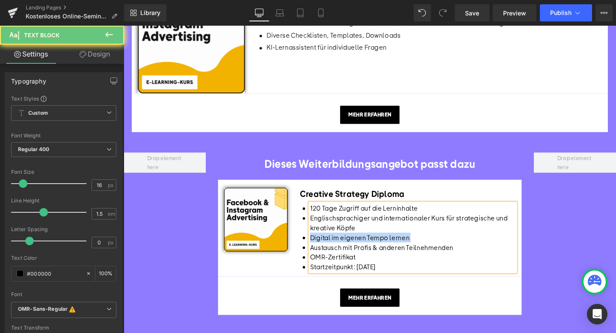
copy span "Digital im eigenen Tempo lernen"
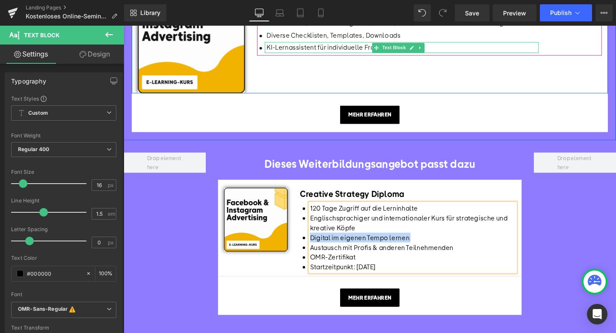
click at [303, 54] on p "KI-Lernassistent für individuelle Fragen" at bounding box center [417, 48] width 286 height 11
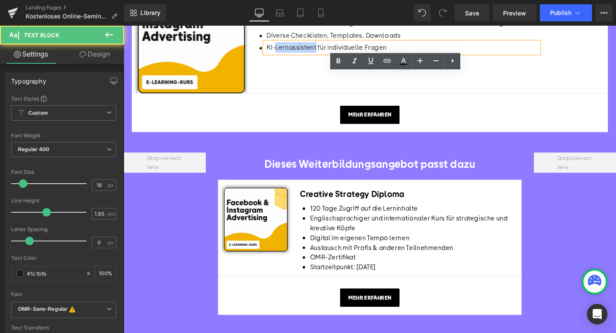
click at [303, 54] on p "KI-Lernassistent für individuelle Fragen" at bounding box center [417, 48] width 286 height 11
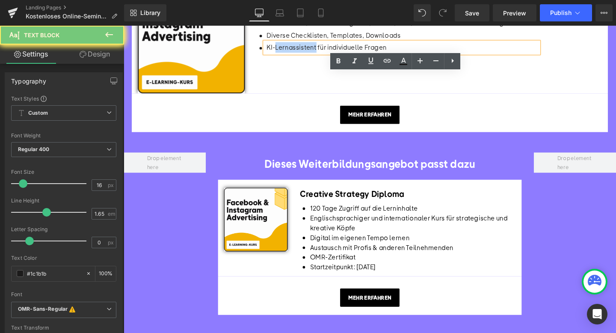
click at [303, 54] on p "KI-Lernassistent für individuelle Fragen" at bounding box center [417, 48] width 286 height 11
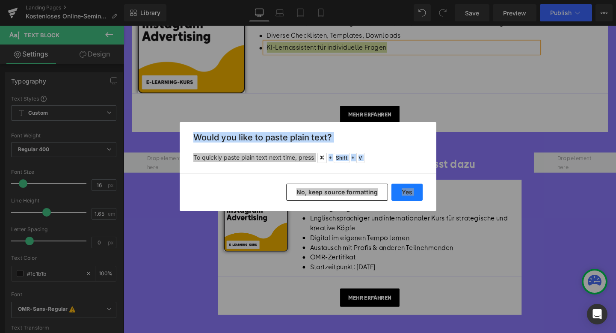
click at [401, 189] on button "Yes" at bounding box center [406, 192] width 31 height 17
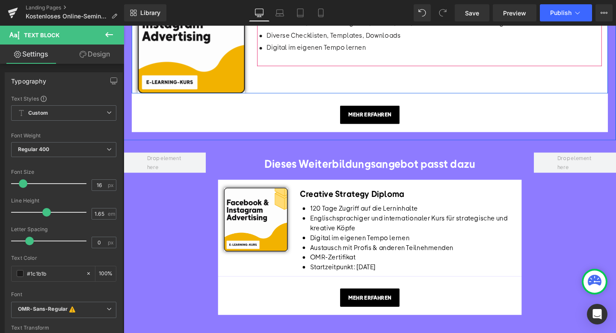
click at [441, 9] on span "Icon List" at bounding box center [445, 3] width 30 height 13
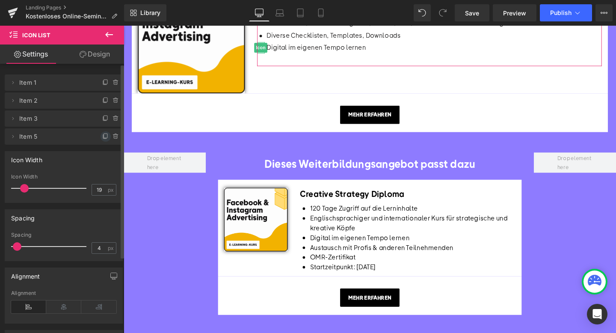
click at [102, 136] on icon at bounding box center [105, 136] width 7 height 7
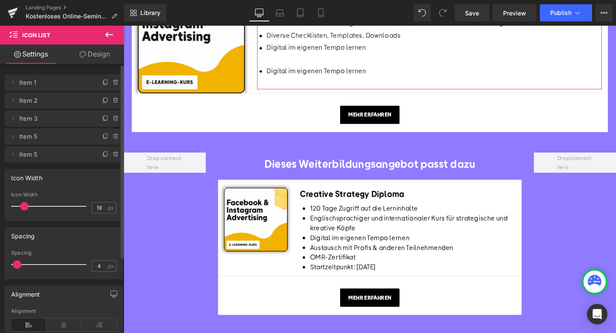
click at [102, 136] on icon at bounding box center [105, 136] width 7 height 7
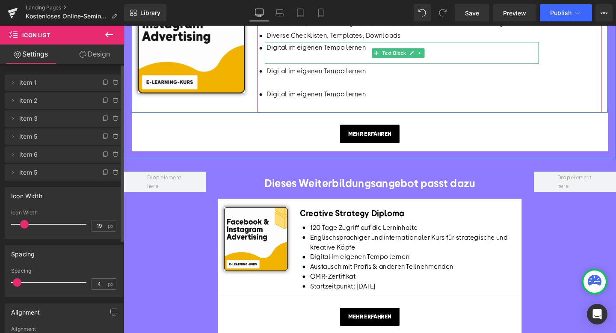
click at [295, 65] on p at bounding box center [417, 59] width 286 height 11
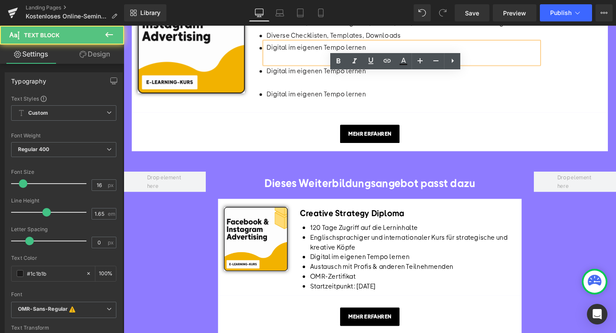
click at [295, 65] on p at bounding box center [417, 59] width 286 height 11
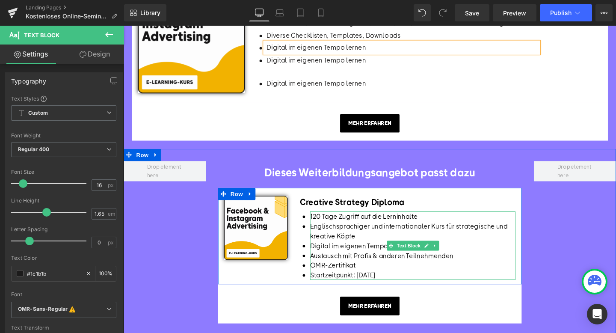
click at [342, 272] on li "Austausch mit Profis & anderen Teilnehmenden" at bounding box center [428, 267] width 216 height 10
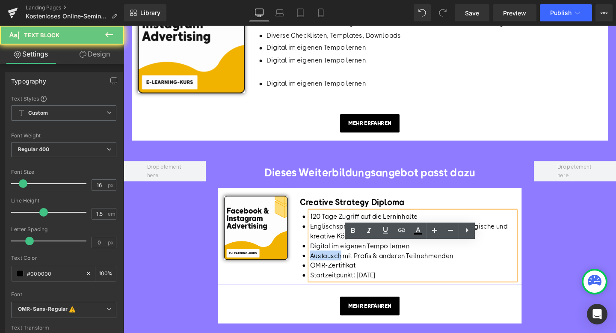
click at [342, 272] on li "Austausch mit Profis & anderen Teilnehmenden" at bounding box center [428, 267] width 216 height 10
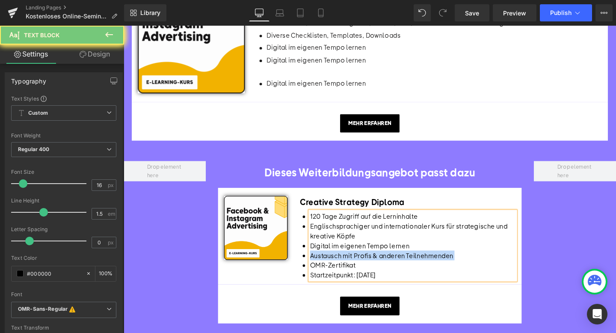
copy li "Austausch mit Profis & anderen Teilnehmenden"
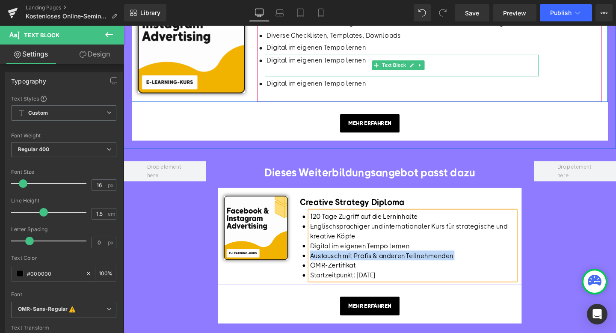
click at [300, 67] on p "Digital im eigenen Tempo lernen" at bounding box center [417, 61] width 286 height 11
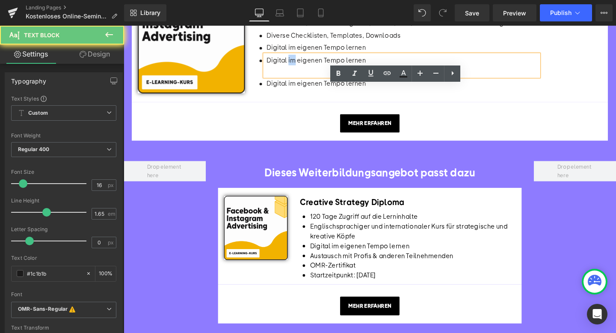
click at [300, 67] on p "Digital im eigenen Tempo lernen" at bounding box center [417, 61] width 286 height 11
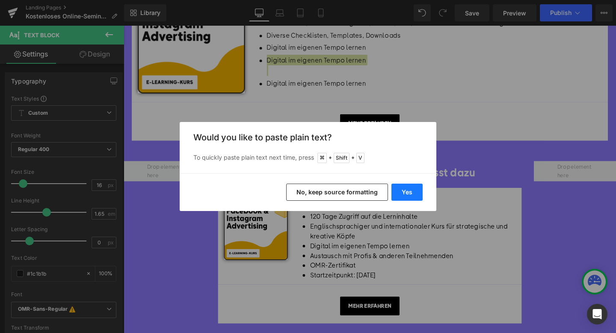
click at [400, 195] on button "Yes" at bounding box center [406, 192] width 31 height 17
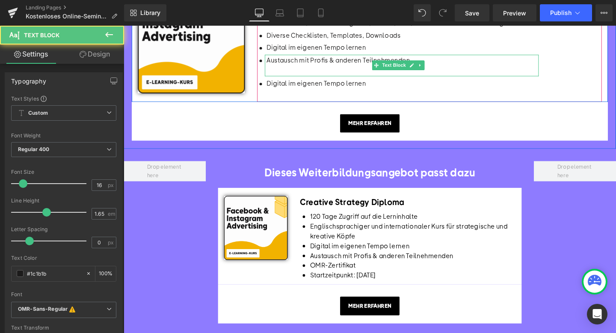
click at [325, 78] on p at bounding box center [417, 72] width 286 height 11
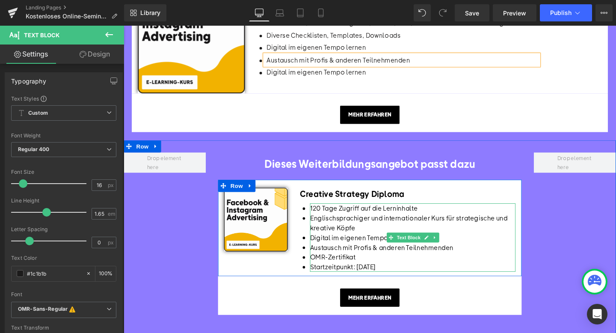
click at [332, 274] on li "OMR-Zertifikat" at bounding box center [428, 269] width 216 height 10
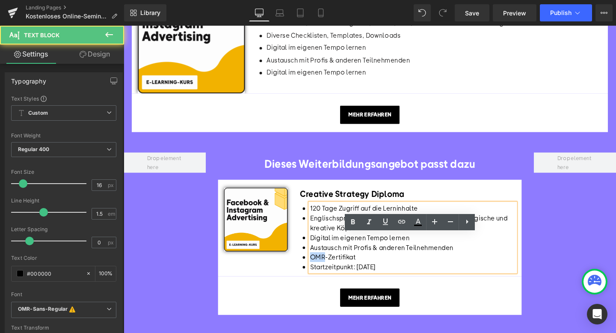
click at [332, 274] on li "OMR-Zertifikat" at bounding box center [428, 269] width 216 height 10
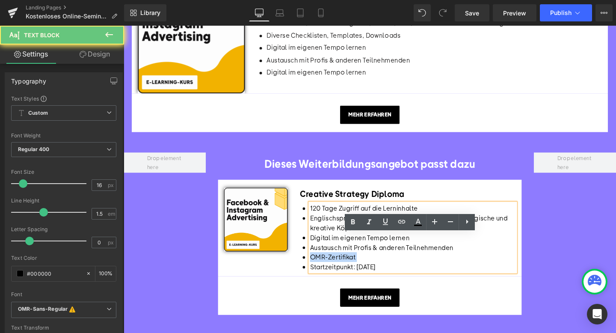
click at [332, 274] on li "OMR-Zertifikat" at bounding box center [428, 269] width 216 height 10
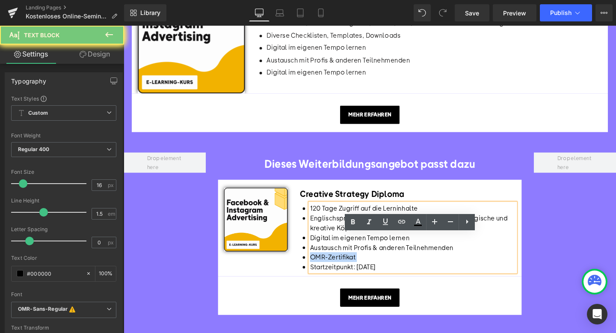
copy li "OMR-Zertifikat"
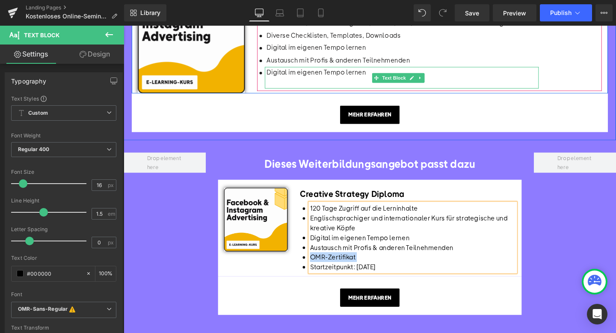
click at [311, 80] on p "Digital im eigenen Tempo lernen" at bounding box center [417, 74] width 286 height 11
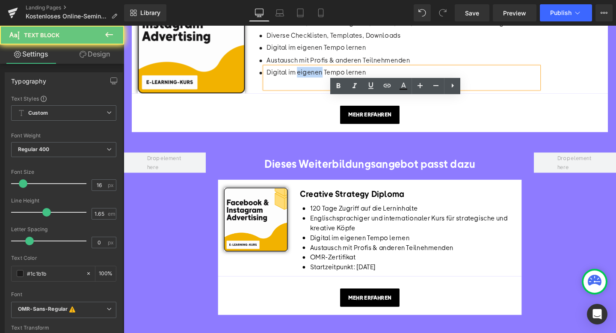
click at [311, 80] on p "Digital im eigenen Tempo lernen" at bounding box center [417, 74] width 286 height 11
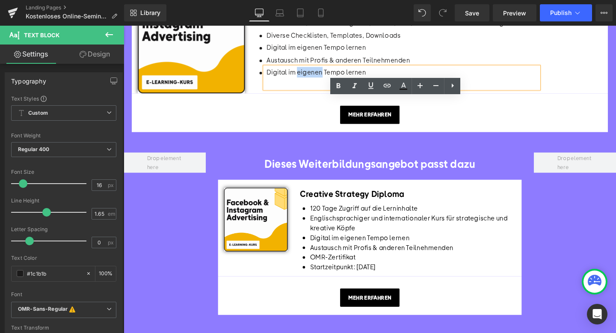
click at [311, 80] on p "Digital im eigenen Tempo lernen" at bounding box center [417, 74] width 286 height 11
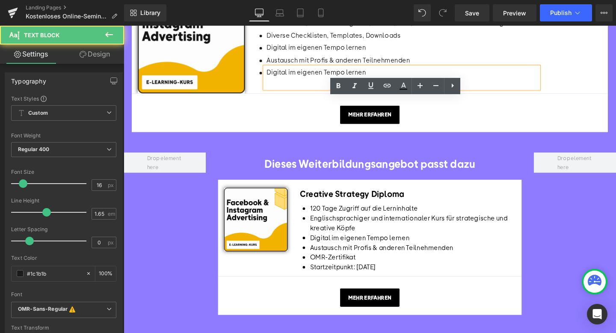
click at [311, 80] on p "Digital im eigenen Tempo lernen" at bounding box center [417, 74] width 286 height 11
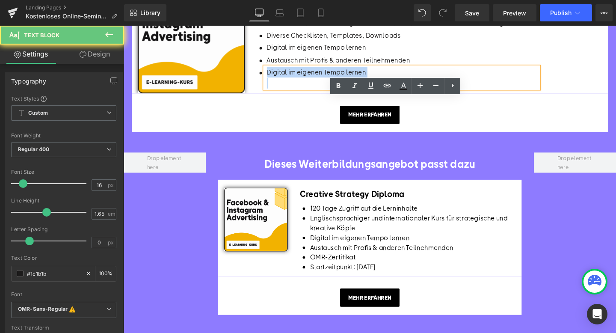
click at [311, 80] on p "Digital im eigenen Tempo lernen" at bounding box center [417, 74] width 286 height 11
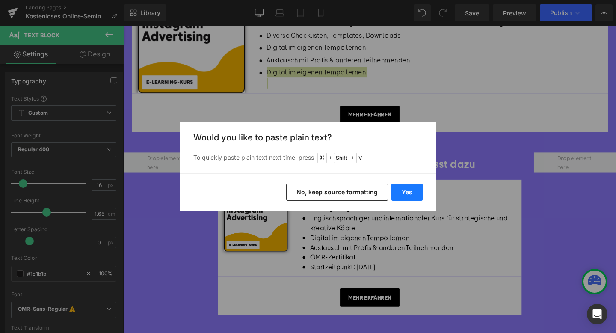
click at [404, 190] on button "Yes" at bounding box center [406, 192] width 31 height 17
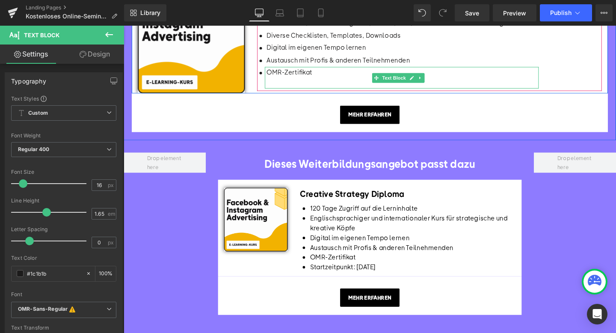
click at [318, 92] on p at bounding box center [417, 85] width 286 height 11
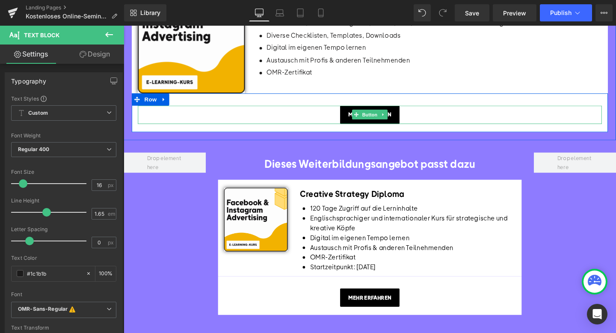
click at [272, 129] on div "Mehr erfahren" at bounding box center [383, 119] width 488 height 19
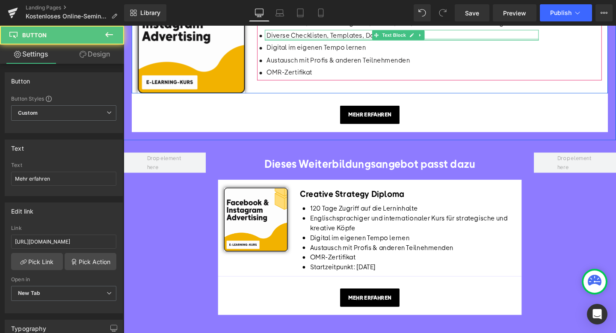
click at [381, 41] on div "Diverse Checklisten, Templates, Downloads Text Block" at bounding box center [416, 35] width 288 height 11
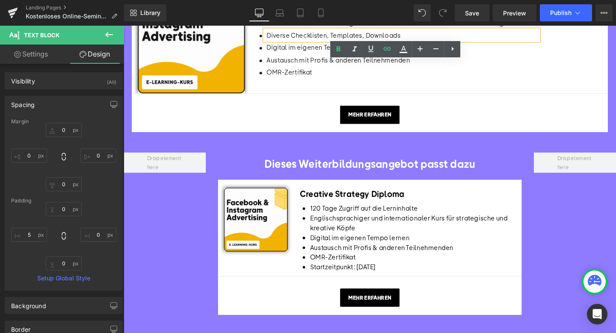
click at [505, 146] on div "Dieses Weiterbildungsangebot passt dazu Heading Image OMR Academy | Facebook & …" at bounding box center [383, 39] width 518 height 214
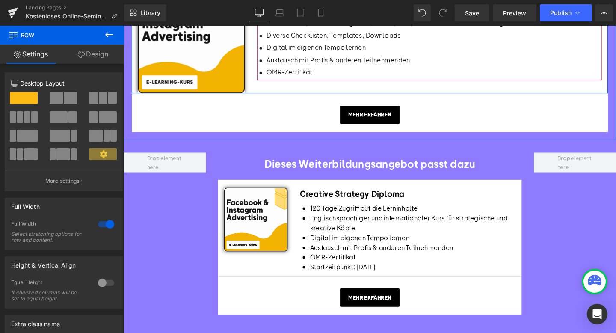
click at [436, 9] on span "Icon List" at bounding box center [445, 2] width 30 height 13
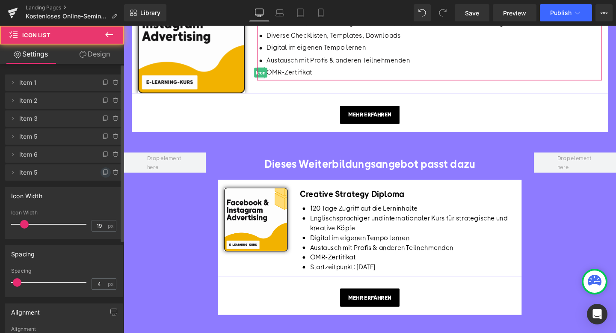
click at [102, 172] on icon at bounding box center [105, 172] width 7 height 7
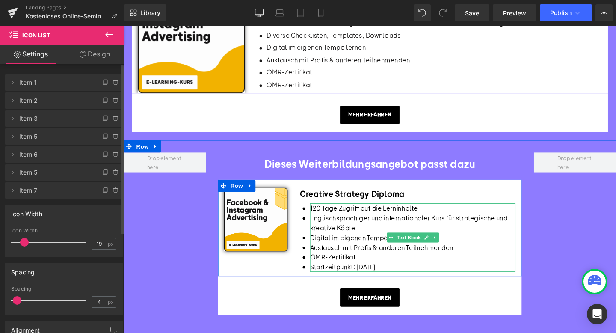
click at [358, 284] on li "Startzeitpunkt: [DATE]" at bounding box center [428, 279] width 216 height 10
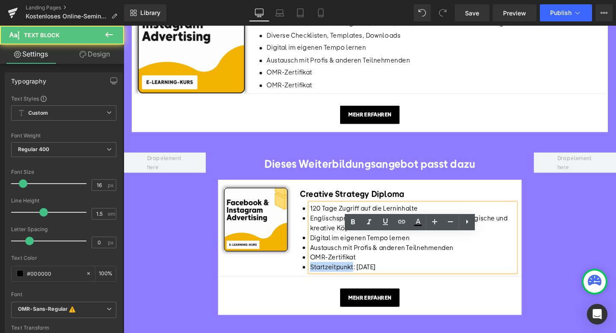
click at [358, 284] on li "Startzeitpunkt: [DATE]" at bounding box center [428, 279] width 216 height 10
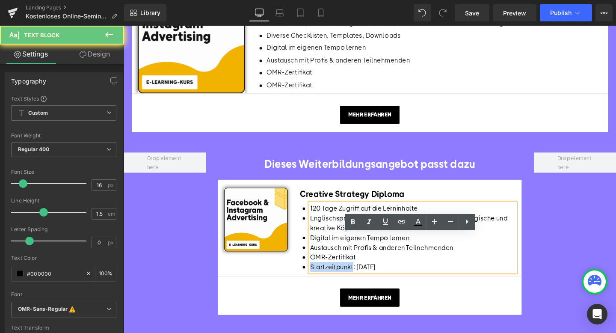
click at [358, 284] on li "Startzeitpunkt: [DATE]" at bounding box center [428, 279] width 216 height 10
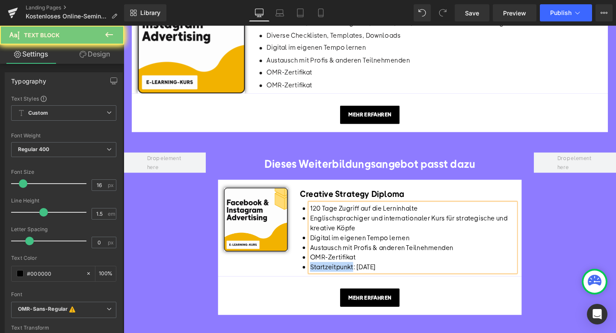
copy li "Startzeitpunkt: [DATE]"
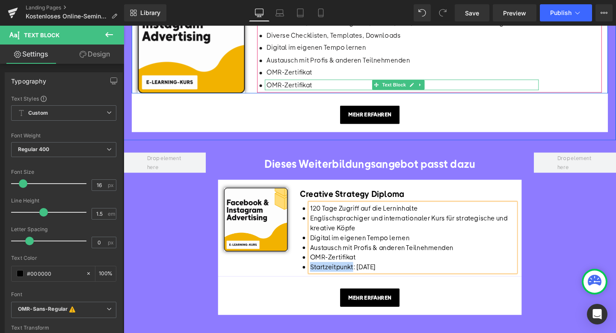
click at [299, 93] on div "OMR-Zertifikat Text Block" at bounding box center [416, 87] width 288 height 11
click at [299, 93] on p "OMR-Zertifikat" at bounding box center [417, 87] width 286 height 11
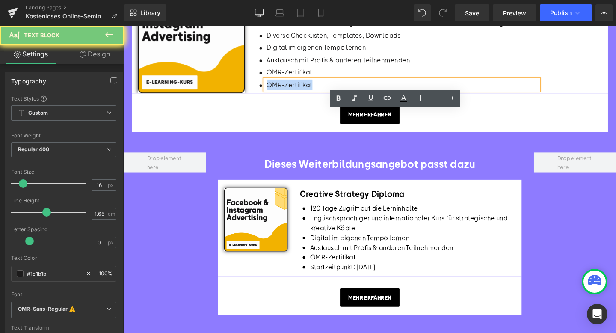
click at [299, 93] on p "OMR-Zertifikat" at bounding box center [417, 87] width 286 height 11
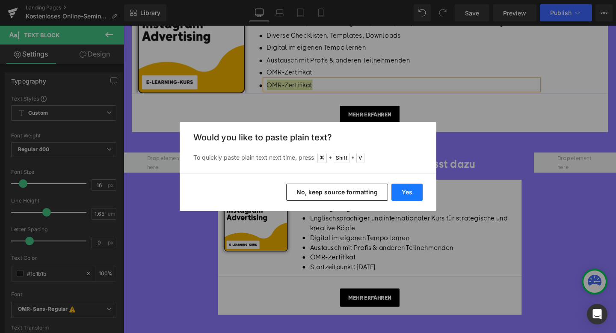
click at [409, 188] on button "Yes" at bounding box center [406, 192] width 31 height 17
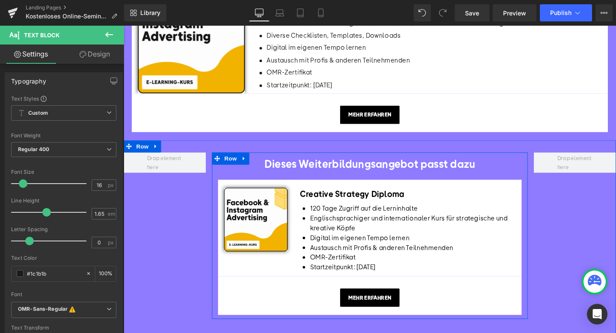
click at [348, 222] on span "120 Tage Zugriff auf die Lerninhalte" at bounding box center [376, 217] width 113 height 9
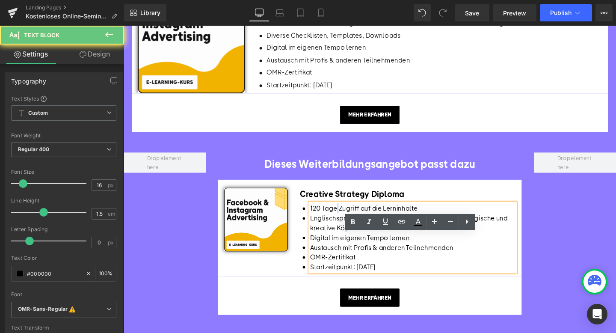
click at [348, 222] on span "120 Tage Zugriff auf die Lerninhalte" at bounding box center [376, 217] width 113 height 9
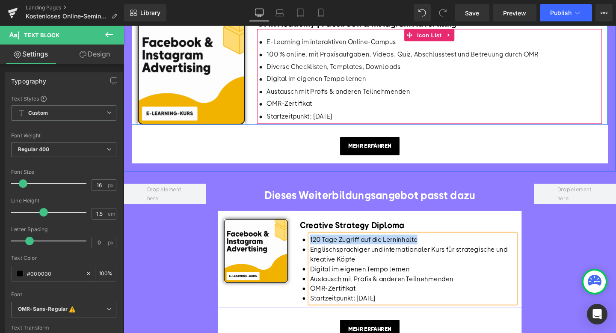
scroll to position [640, 0]
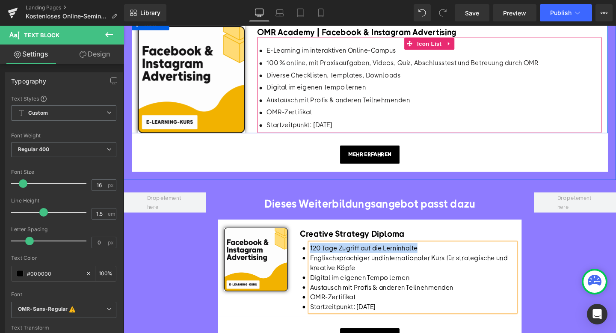
click at [327, 57] on div "E-Learning im interaktiven Online-Campus" at bounding box center [417, 51] width 286 height 11
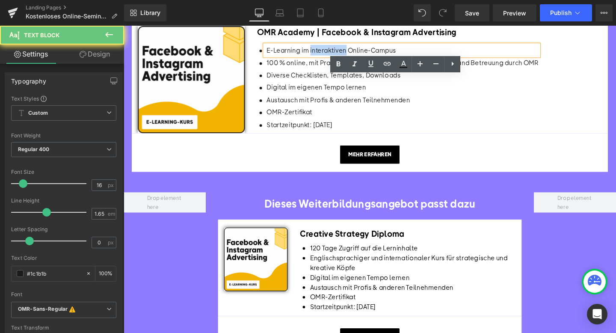
click at [327, 57] on div "E-Learning im interaktiven Online-Campus" at bounding box center [417, 51] width 286 height 11
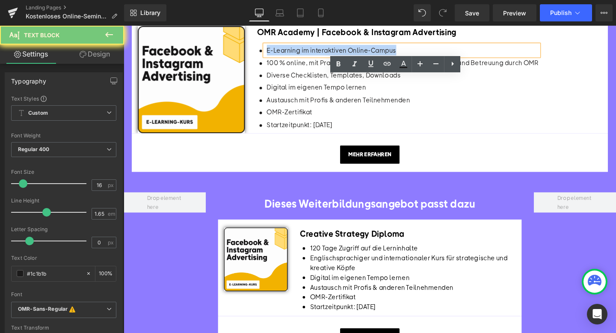
click at [327, 57] on div "E-Learning im interaktiven Online-Campus" at bounding box center [417, 51] width 286 height 11
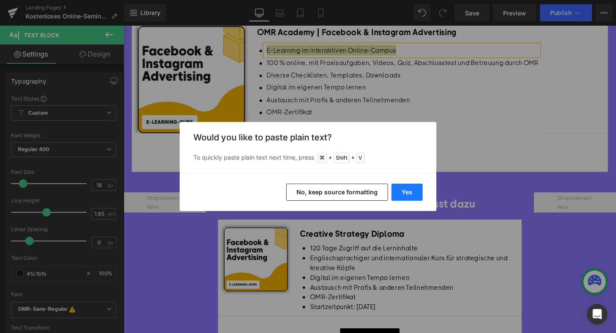
click at [411, 193] on button "Yes" at bounding box center [406, 192] width 31 height 17
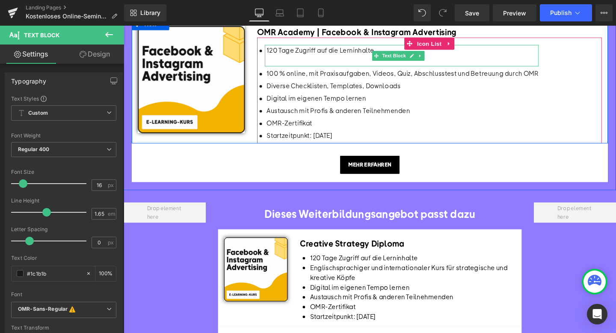
click at [324, 68] on div at bounding box center [417, 62] width 286 height 11
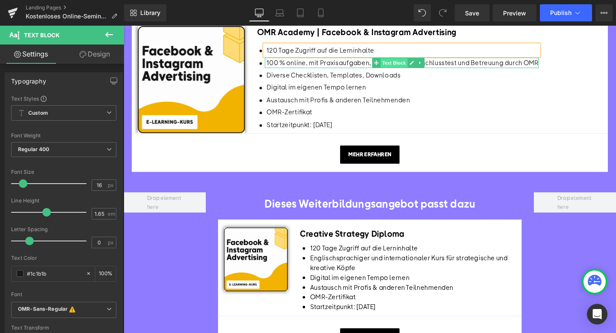
click at [412, 70] on span "Text Block" at bounding box center [408, 65] width 28 height 10
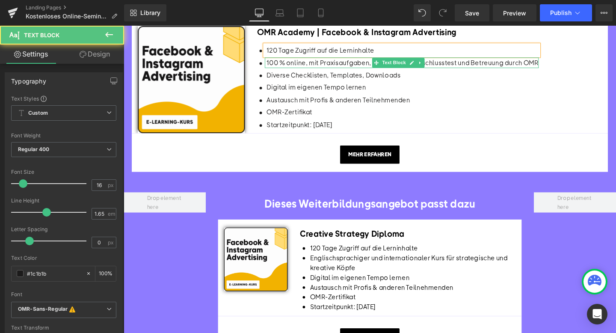
click at [440, 137] on ul "Icon 120 Tage Zugriff auf die Lerninhalte Text Block Icon 100 % online, mit Pra…" at bounding box center [412, 91] width 296 height 91
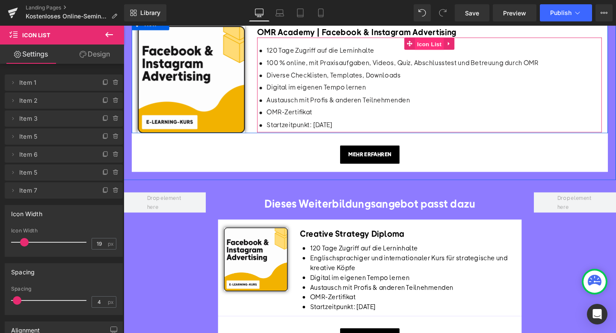
click at [442, 51] on span "Icon List" at bounding box center [445, 45] width 30 height 13
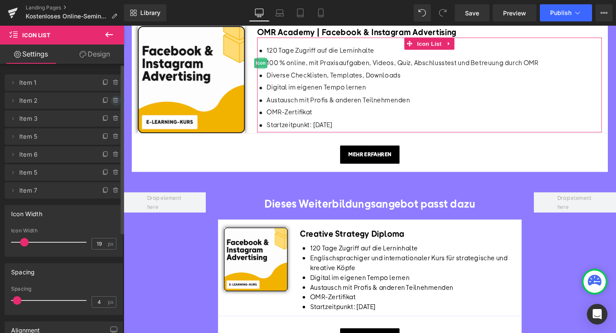
click at [113, 101] on icon at bounding box center [116, 100] width 7 height 7
click at [110, 101] on button "Delete" at bounding box center [106, 100] width 27 height 11
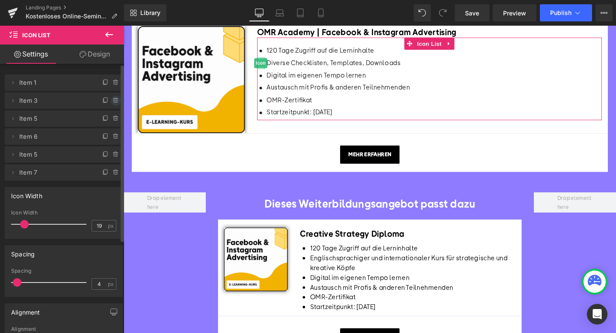
click at [113, 102] on icon at bounding box center [116, 100] width 7 height 7
click at [111, 102] on button "Delete" at bounding box center [106, 100] width 27 height 11
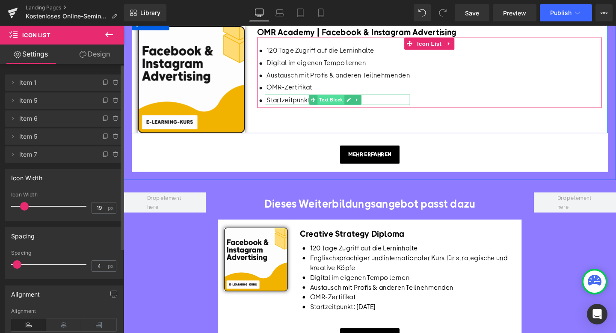
click at [328, 109] on span "Text Block" at bounding box center [341, 103] width 28 height 10
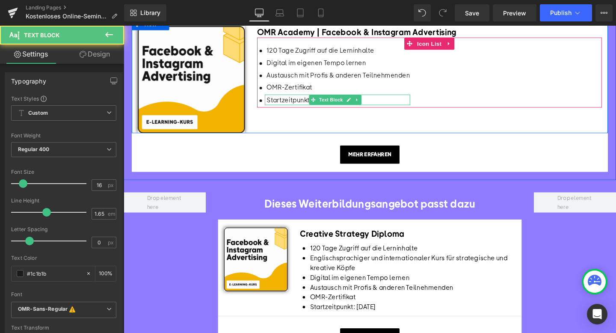
click at [290, 112] on div "Icon 120 Tage Zugriff auf die Lerninhalte Text Block Icon Digital im eigenen Te…" at bounding box center [445, 75] width 363 height 74
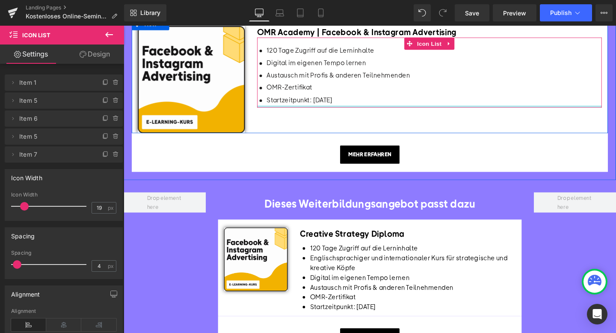
click at [124, 26] on div at bounding box center [124, 26] width 0 height 0
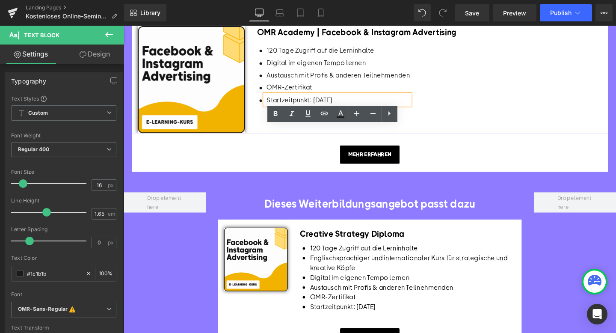
click at [329, 109] on p "Startzeitpunkt: [DATE]" at bounding box center [349, 103] width 151 height 11
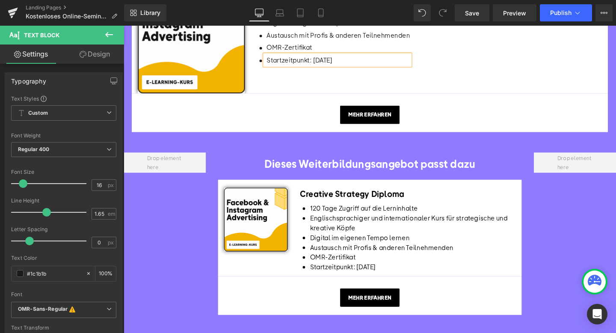
scroll to position [706, 0]
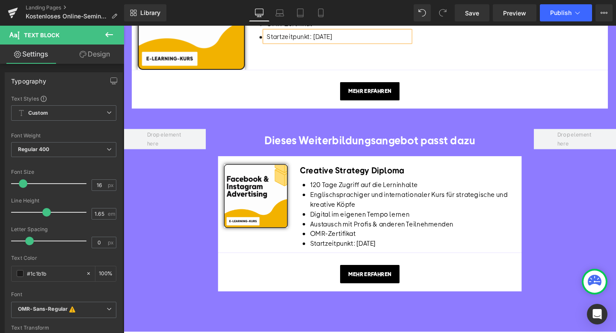
click at [188, 222] on div "Dieses Weiterbildungsangebot passt dazu Heading Image Creative Strategy Diploma…" at bounding box center [383, 234] width 518 height 226
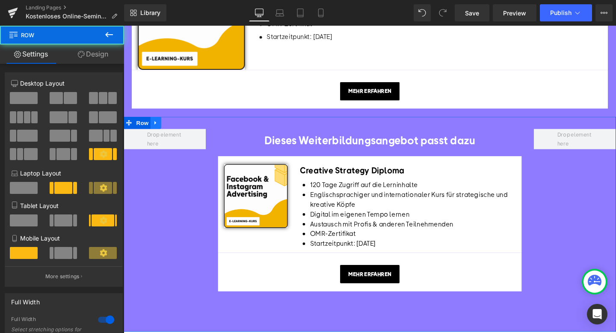
click at [158, 131] on icon at bounding box center [157, 127] width 6 height 6
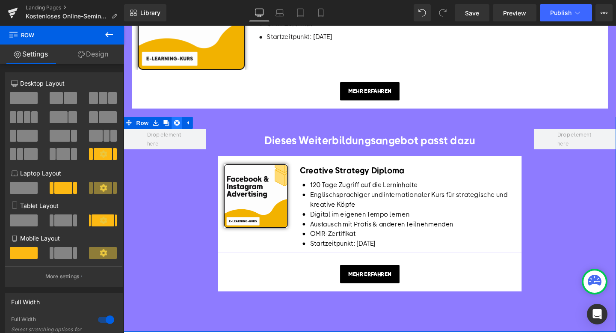
click at [181, 131] on icon at bounding box center [180, 127] width 6 height 6
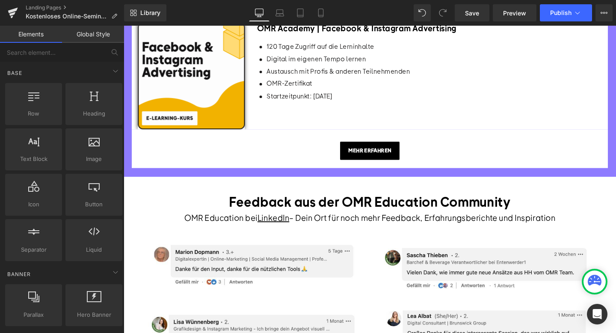
scroll to position [640, 0]
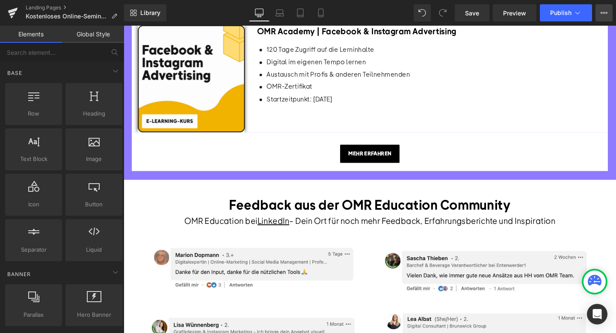
click at [598, 14] on button "View Live Page View with current Template Save Template to Library Schedule Pub…" at bounding box center [603, 12] width 17 height 17
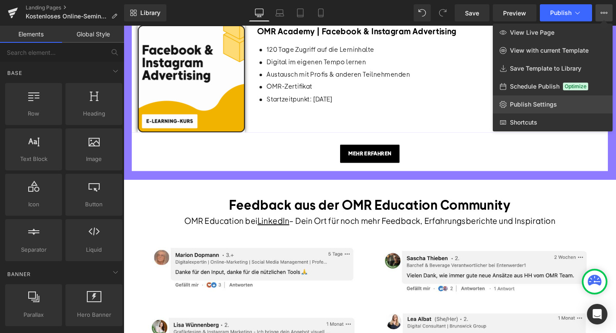
click at [525, 101] on span "Publish Settings" at bounding box center [533, 105] width 47 height 8
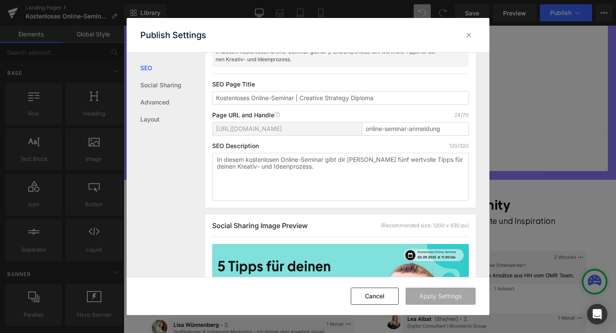
scroll to position [91, 0]
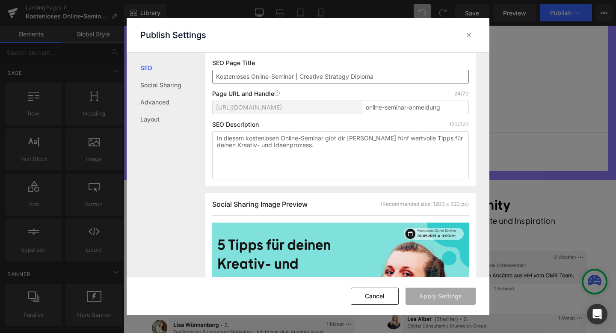
drag, startPoint x: 383, startPoint y: 74, endPoint x: 303, endPoint y: 74, distance: 80.4
click at [303, 74] on input "Kostenloses Online-Seminar | Creative Strategy Diploma" at bounding box center [340, 77] width 257 height 14
type input "Kostenloses Online-Seminar | Meta Ads"
drag, startPoint x: 311, startPoint y: 147, endPoint x: 204, endPoint y: 134, distance: 107.7
click at [204, 134] on div "SEO Social Sharing Advanced Layout Search Result Preview Kostenloses Online-Sem…" at bounding box center [308, 165] width 363 height 225
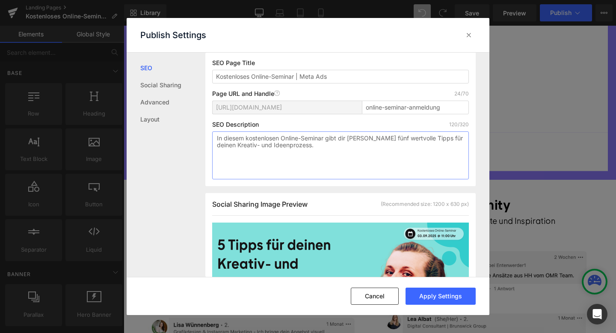
paste textarea "60-Min.-Seminar zeigt dir [PERSON_NAME], wie du mit Daten & Meta das Beste aus …"
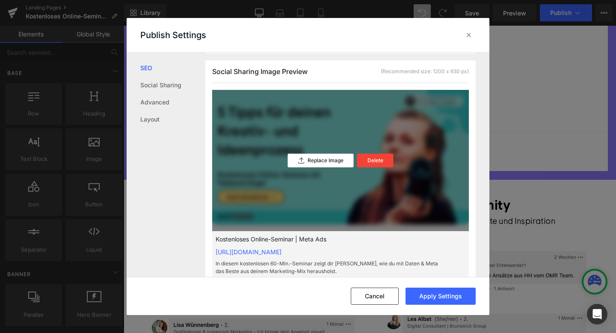
scroll to position [225, 0]
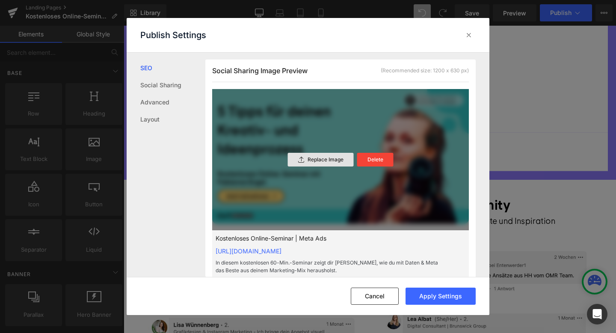
type textarea "In diesem kostenlosen 60-Min.-Seminar zeigt dir [PERSON_NAME], wie du mit Daten…"
click at [321, 161] on p "Replace Image" at bounding box center [326, 160] width 36 height 6
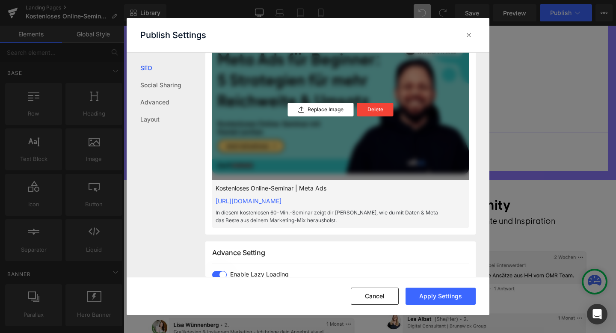
scroll to position [0, 0]
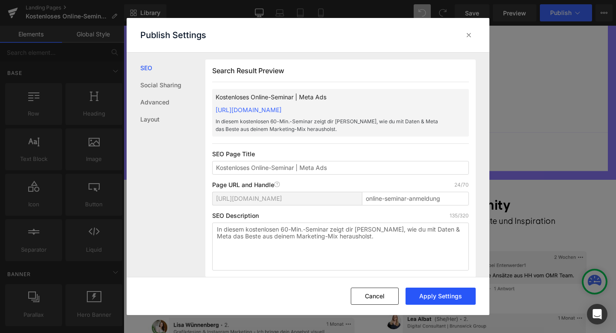
click at [429, 293] on button "Apply Settings" at bounding box center [441, 295] width 70 height 17
click at [471, 35] on icon at bounding box center [469, 35] width 9 height 9
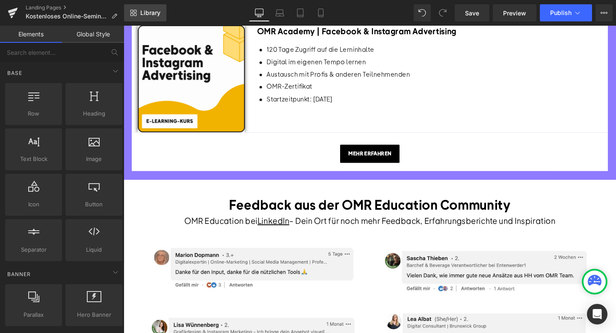
click at [147, 17] on link "Library" at bounding box center [145, 12] width 42 height 17
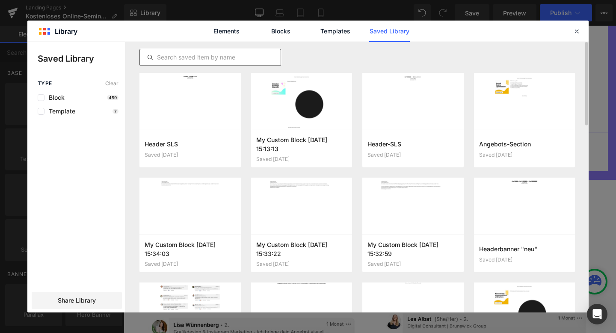
click at [191, 53] on input "text" at bounding box center [210, 57] width 141 height 10
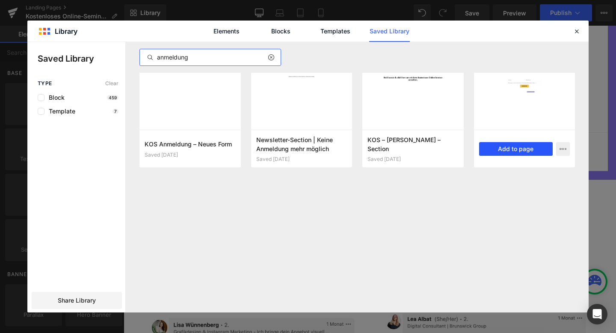
type input "anmeldung"
click at [513, 142] on button "Add to page" at bounding box center [516, 149] width 74 height 14
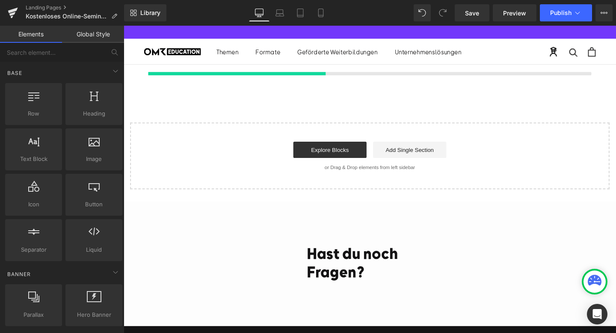
scroll to position [1850, 0]
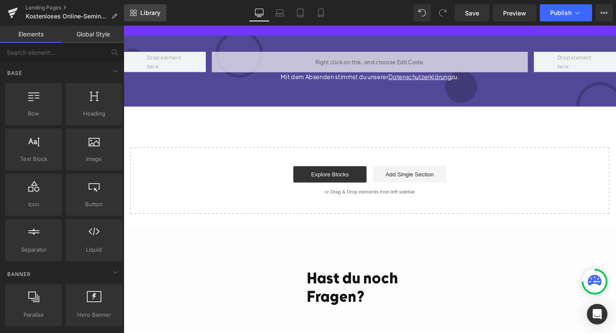
click at [150, 14] on span "Library" at bounding box center [150, 13] width 20 height 8
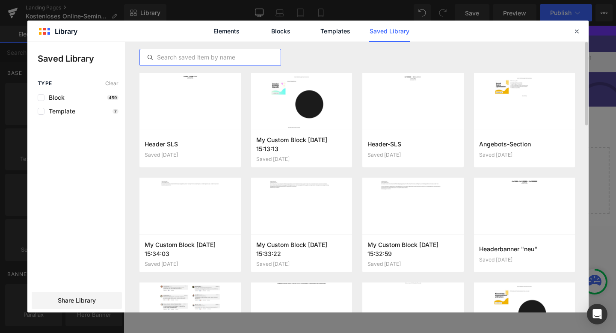
click at [202, 53] on input "text" at bounding box center [210, 57] width 141 height 10
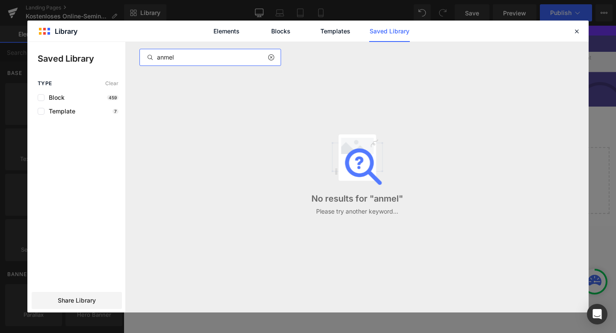
type input "anmeld"
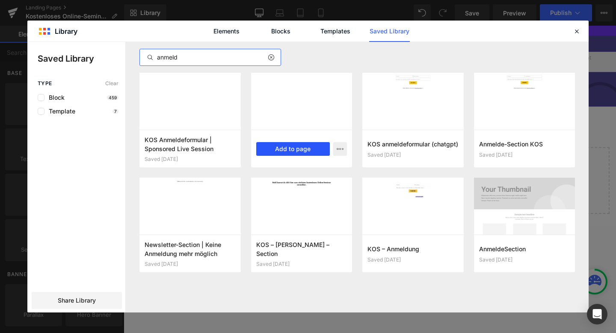
click at [284, 146] on button "Add to page" at bounding box center [293, 149] width 74 height 14
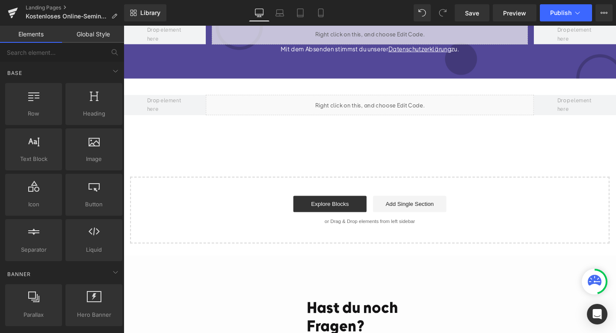
scroll to position [1875, 0]
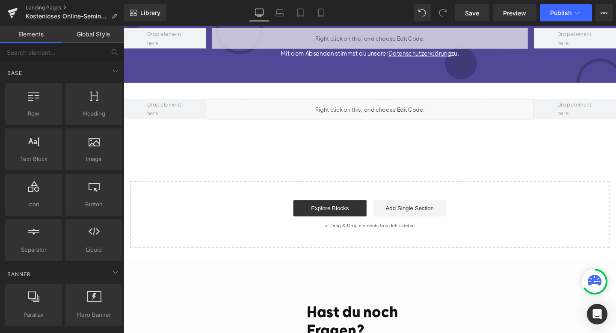
click at [393, 124] on div "Liquid" at bounding box center [382, 113] width 345 height 21
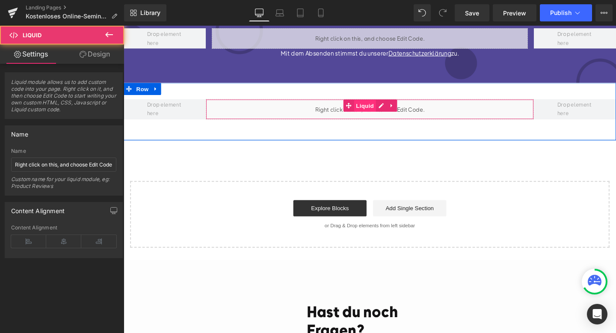
click at [382, 116] on span "Liquid" at bounding box center [377, 110] width 23 height 13
click at [391, 124] on div "Liquid" at bounding box center [382, 113] width 345 height 21
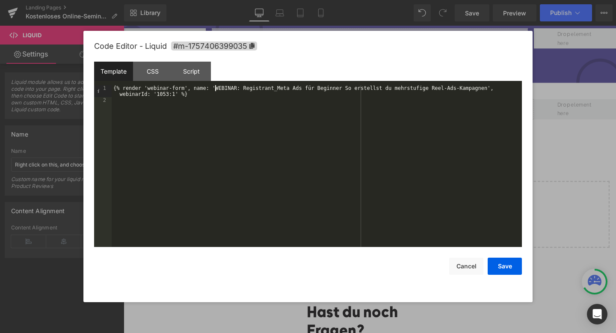
click at [215, 89] on div "{% render 'webinar-form', name: 'WEBINAR: Registrant_Meta Ads für Beginner So e…" at bounding box center [317, 175] width 410 height 180
click at [487, 89] on div "{% render 'webinar-form', name: 'WEBINAR: Registrant_Meta Ads für Beginner So e…" at bounding box center [317, 175] width 410 height 180
click at [134, 92] on div "{% render 'webinar-form', name: 'WEBINAR: Registrant_Meta Ads für Beginner 5 St…" at bounding box center [317, 175] width 410 height 180
click at [503, 265] on button "Save" at bounding box center [505, 266] width 34 height 17
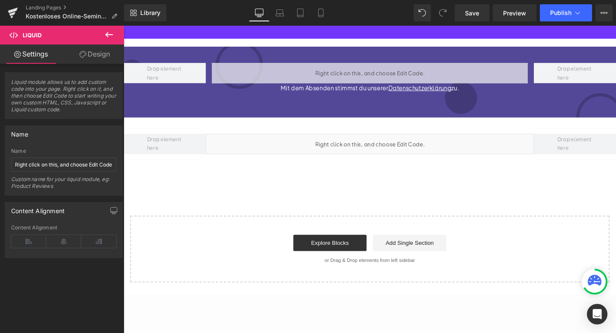
scroll to position [1838, 0]
click at [348, 87] on div "Liquid Mit dem Absenden stimmst du unserer Datenschutzerklärung zu. Text Block …" at bounding box center [383, 85] width 518 height 74
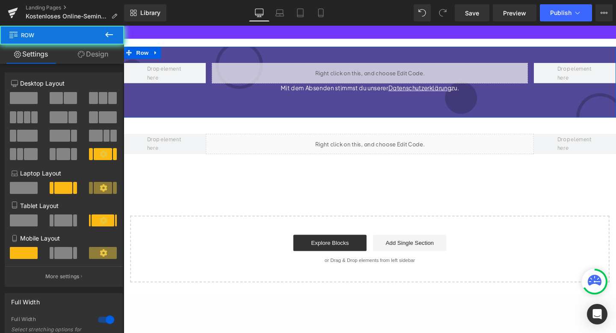
click at [382, 92] on div "Liquid Mit dem Absenden stimmst du unserer Datenschutzerklärung zu. Text Block …" at bounding box center [383, 85] width 518 height 74
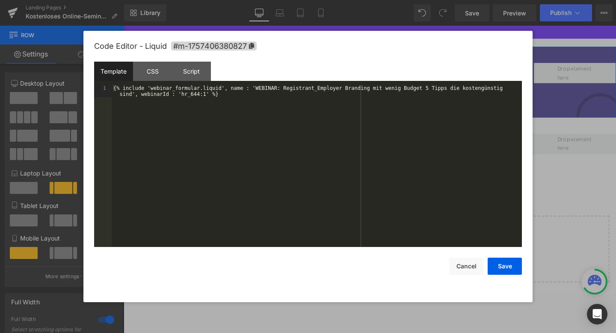
click at [397, 86] on div "Liquid" at bounding box center [382, 75] width 332 height 21
click at [469, 264] on button "Cancel" at bounding box center [466, 266] width 34 height 17
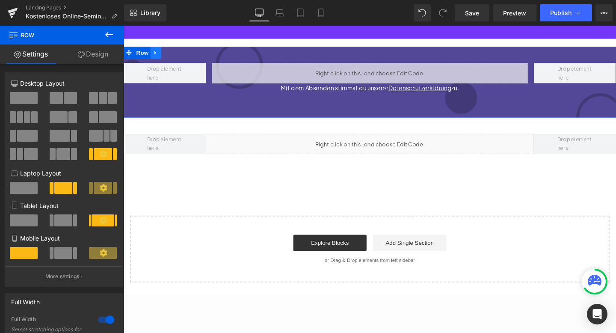
click at [160, 58] on icon at bounding box center [157, 54] width 6 height 6
click at [179, 57] on icon at bounding box center [180, 54] width 6 height 6
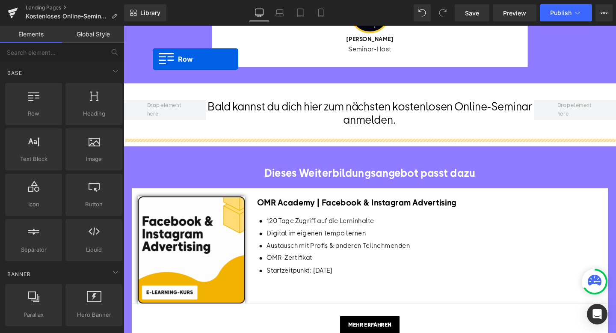
scroll to position [426, 0]
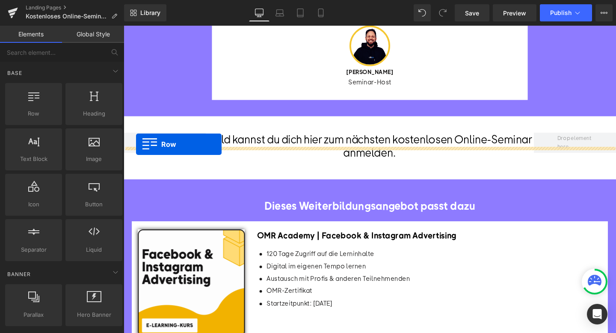
drag, startPoint x: 127, startPoint y: 85, endPoint x: 136, endPoint y: 149, distance: 64.9
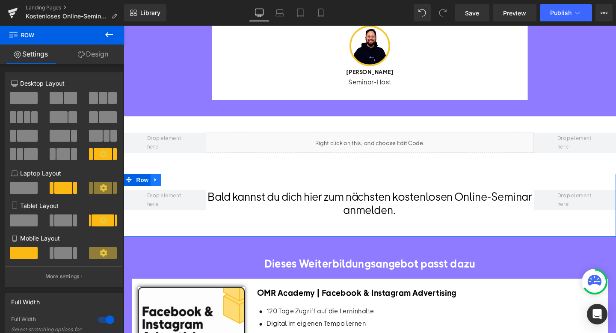
click at [159, 190] on icon at bounding box center [157, 187] width 6 height 6
click at [181, 190] on icon at bounding box center [180, 187] width 6 height 6
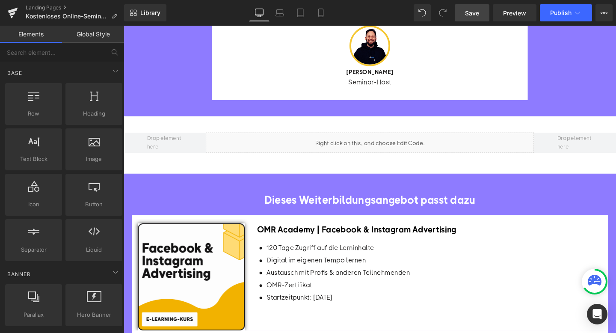
click at [478, 11] on span "Save" at bounding box center [472, 13] width 14 height 9
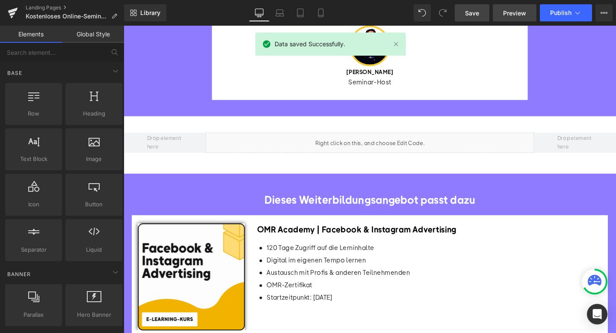
click at [505, 15] on span "Preview" at bounding box center [514, 13] width 23 height 9
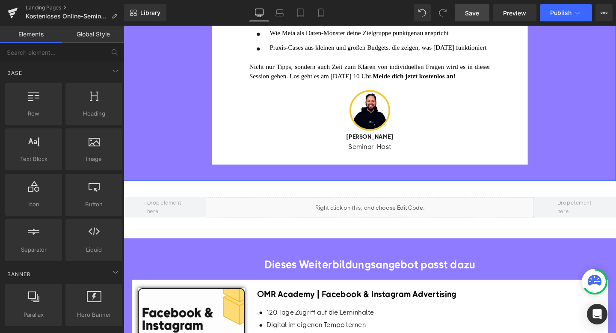
scroll to position [0, 0]
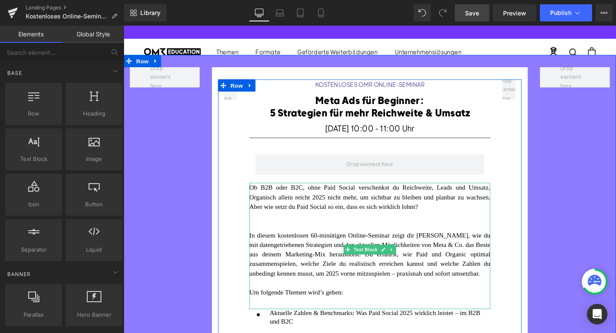
click at [273, 229] on div at bounding box center [382, 226] width 253 height 10
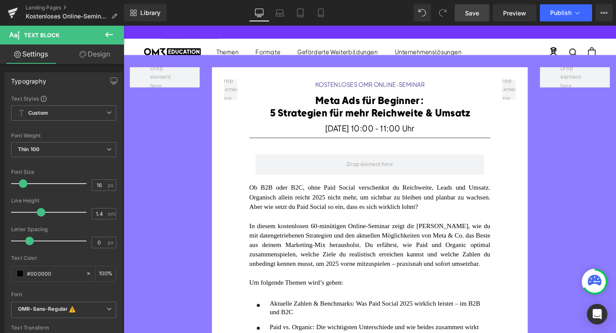
click at [465, 7] on link "Save" at bounding box center [472, 12] width 35 height 17
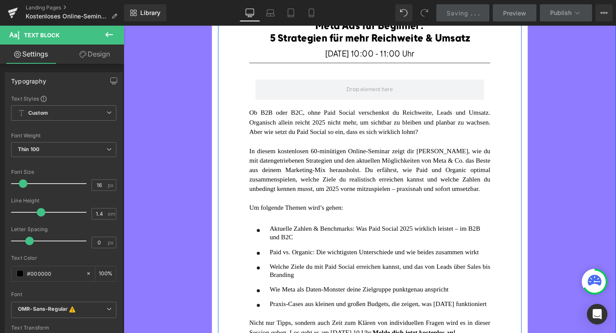
scroll to position [92, 0]
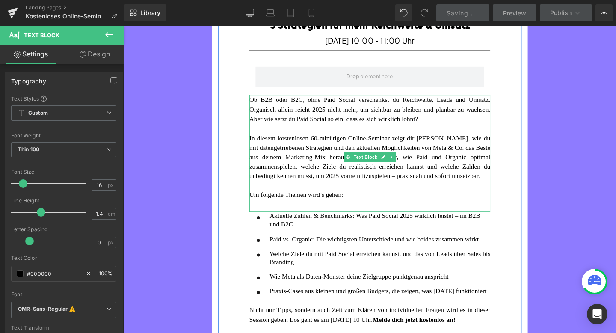
click at [308, 219] on div at bounding box center [382, 214] width 253 height 10
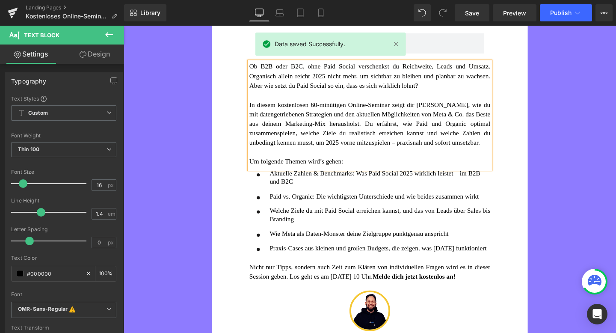
scroll to position [139, 0]
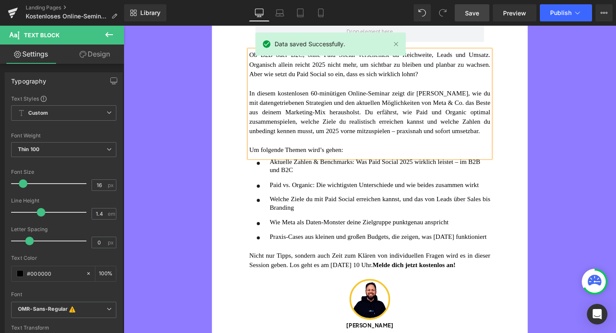
click at [473, 12] on span "Save" at bounding box center [472, 13] width 14 height 9
click at [514, 9] on span "Preview" at bounding box center [514, 13] width 23 height 9
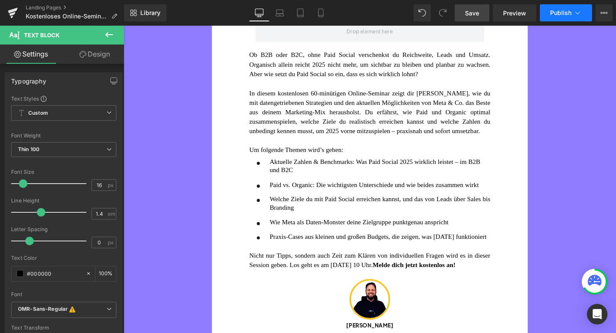
click at [566, 14] on span "Publish" at bounding box center [560, 12] width 21 height 7
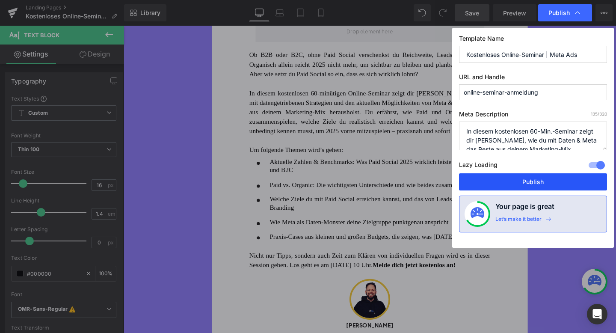
click at [506, 183] on button "Publish" at bounding box center [533, 181] width 148 height 17
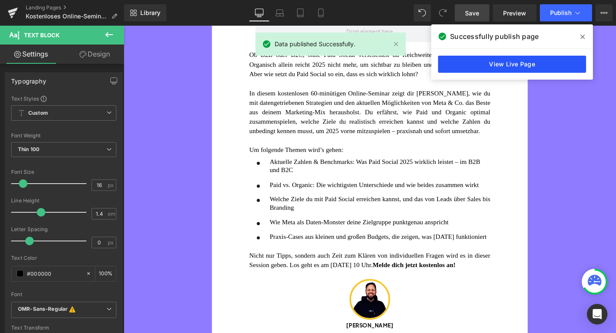
click at [523, 58] on link "View Live Page" at bounding box center [512, 64] width 148 height 17
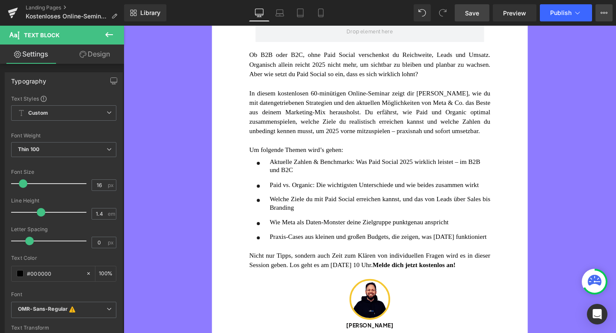
click at [601, 11] on icon at bounding box center [604, 12] width 7 height 7
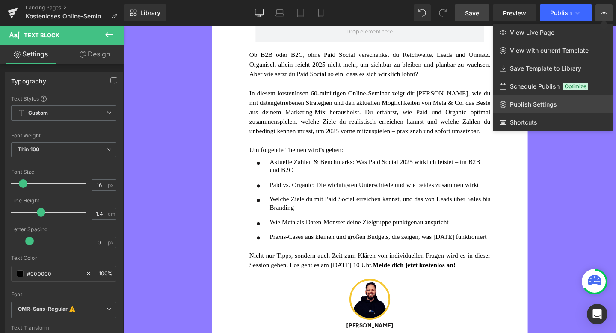
click at [527, 104] on span "Publish Settings" at bounding box center [533, 105] width 47 height 8
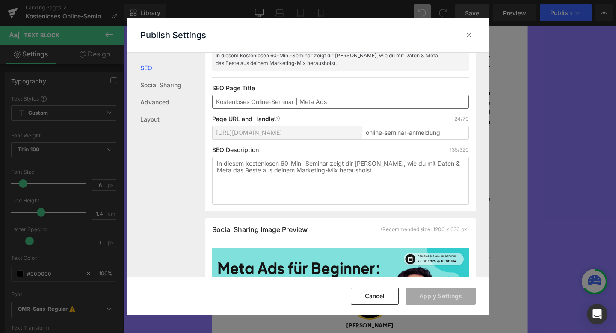
scroll to position [71, 0]
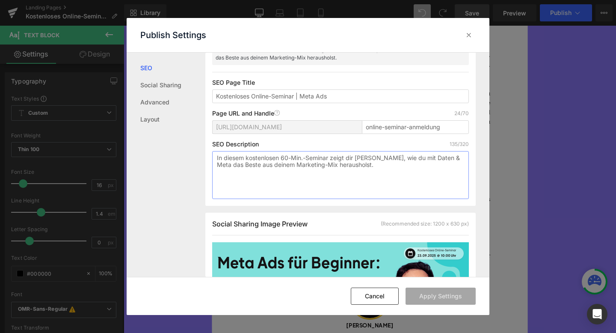
click at [303, 157] on textarea "In diesem kostenlosen 60-Min.-Seminar zeigt dir [PERSON_NAME], wie du mit Daten…" at bounding box center [340, 175] width 257 height 48
click at [295, 157] on textarea "In diesem kostenlosen 60-Minütigen-Seminar zeigt dir [PERSON_NAME], wie du mit …" at bounding box center [340, 175] width 257 height 48
click at [323, 158] on textarea "In diesem kostenlosen 60-minütigen-Seminar zeigt dir [PERSON_NAME], wie du mit …" at bounding box center [340, 175] width 257 height 48
type textarea "In diesem kostenlosen 60-Min.-Seminar zeigt dir [PERSON_NAME], wie du mit Daten…"
click at [387, 166] on textarea "In diesem kostenlosen 60-Min.-Seminar zeigt dir [PERSON_NAME], wie du mit Daten…" at bounding box center [340, 175] width 257 height 48
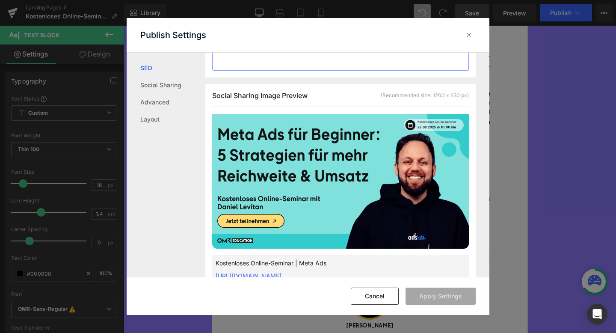
scroll to position [214, 0]
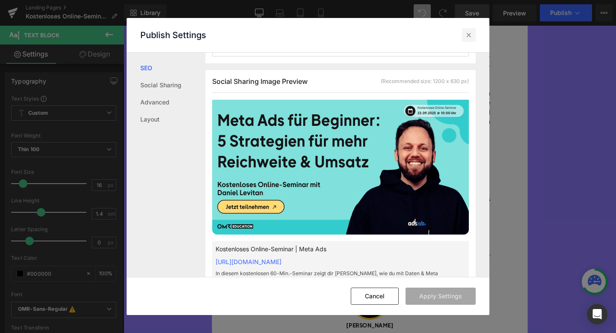
click at [472, 30] on div at bounding box center [469, 35] width 14 height 14
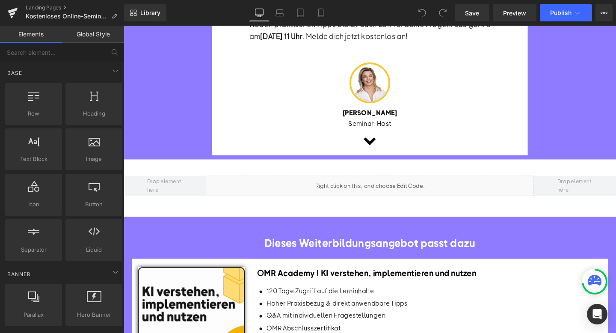
scroll to position [421, 0]
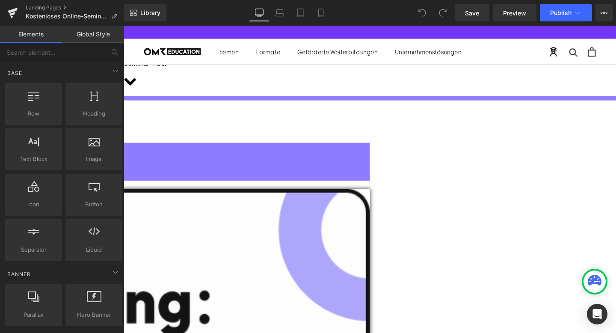
scroll to position [347, 0]
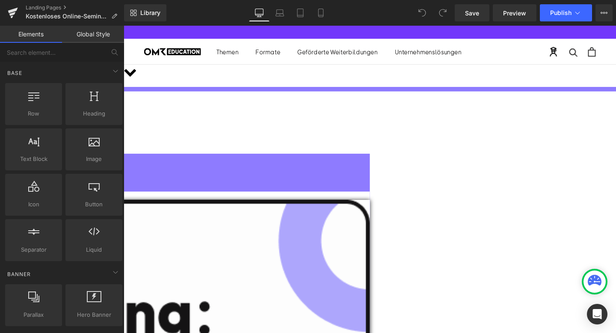
click at [124, 26] on span "Liquid" at bounding box center [124, 26] width 0 height 0
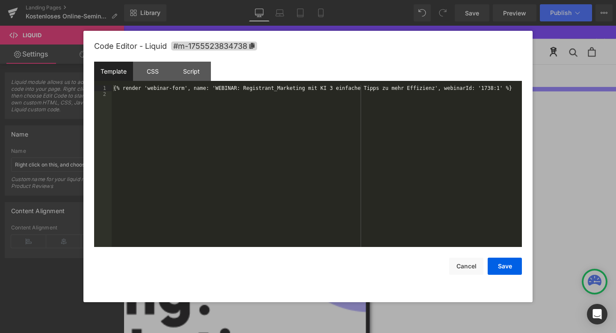
click at [382, 112] on div "Liquid" at bounding box center [124, 112] width 518 height 0
drag, startPoint x: 214, startPoint y: 89, endPoint x: 436, endPoint y: 86, distance: 222.0
click at [436, 86] on div "{% render 'webinar-form', name: 'WEBINAR: Registrant_Marketing mit KI 3 einfach…" at bounding box center [317, 172] width 410 height 174
